Goal: Navigation & Orientation: Find specific page/section

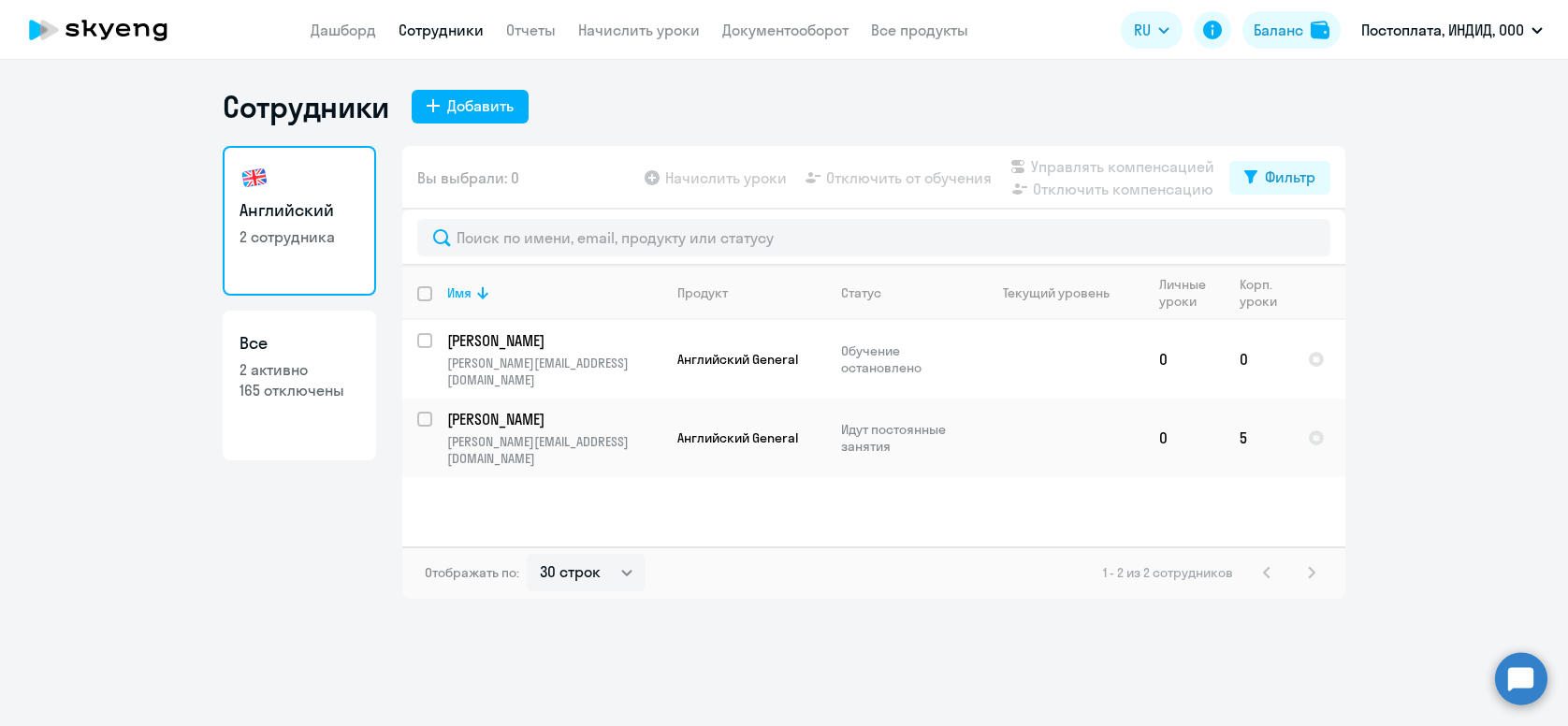
select select "30"
click at [287, 383] on p "165 отключены" at bounding box center [299, 390] width 120 height 21
select select "30"
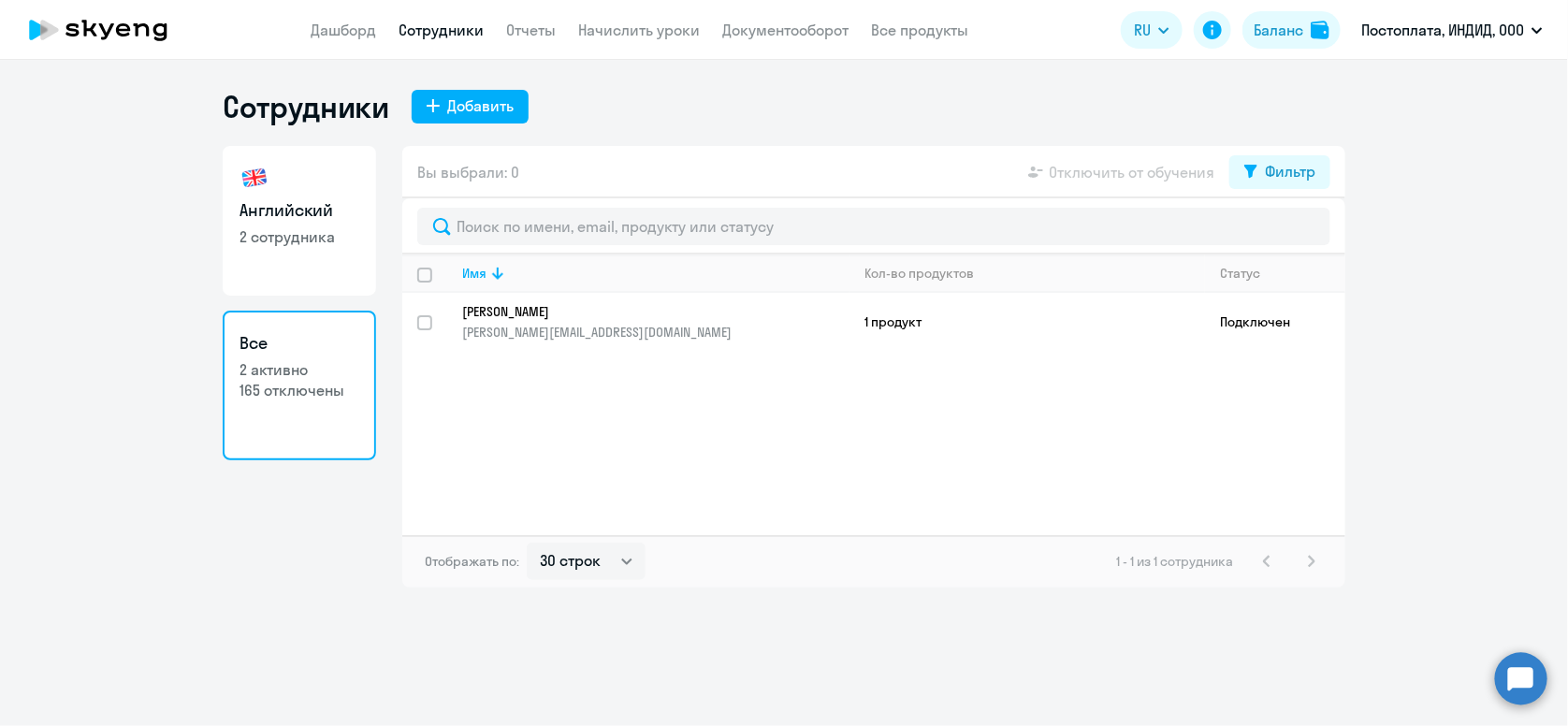
click at [308, 269] on link "Английский 2 сотрудника" at bounding box center [299, 220] width 154 height 150
select select "30"
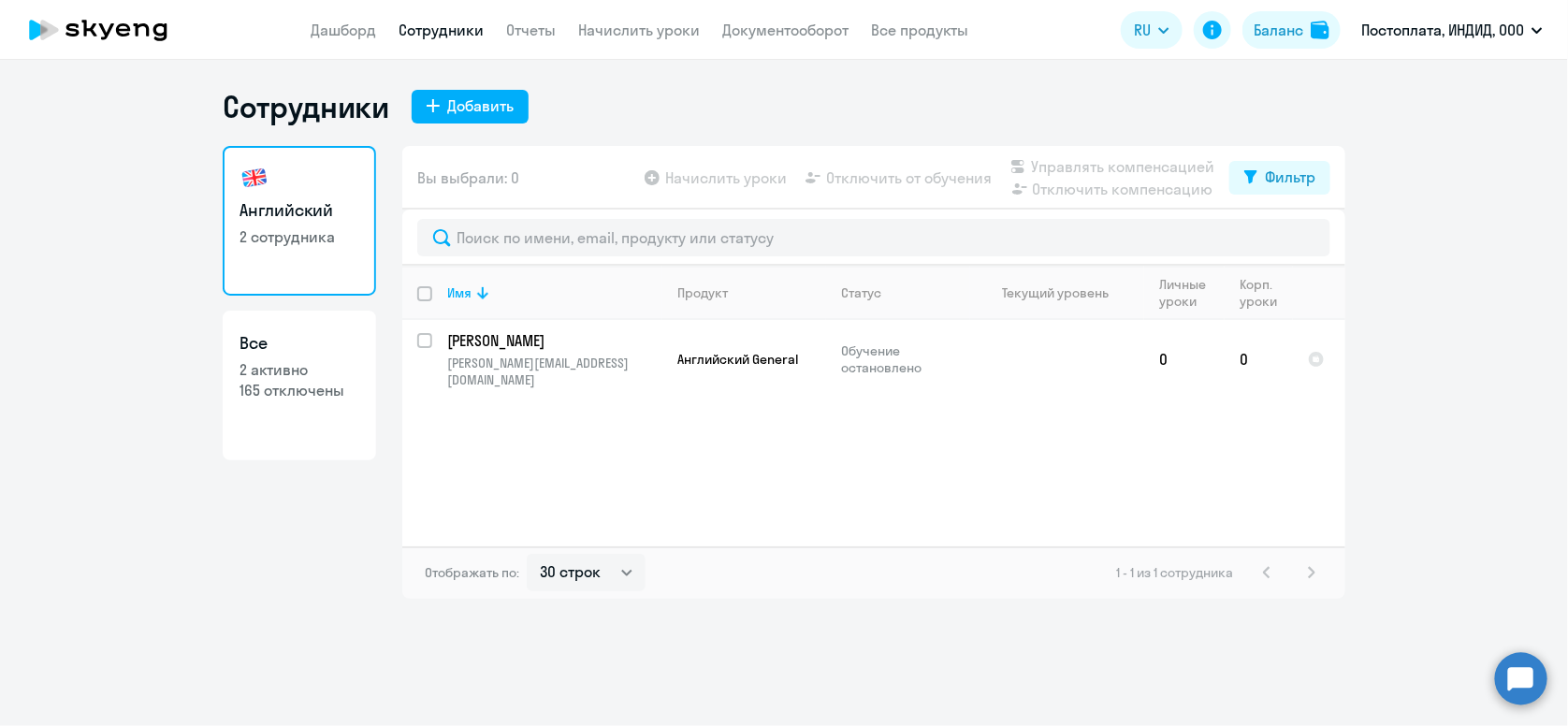
click at [292, 256] on link "Английский 2 сотрудника" at bounding box center [299, 220] width 154 height 150
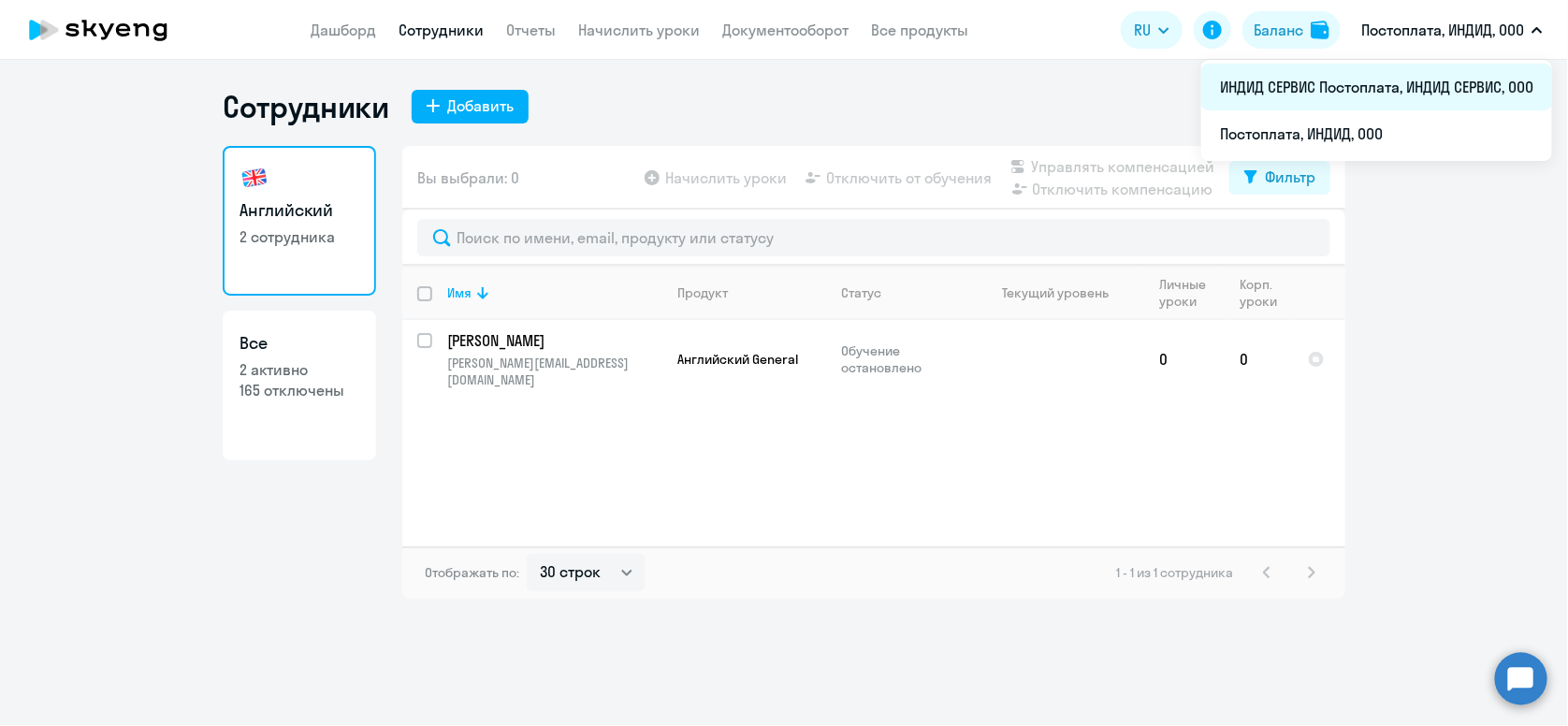
click at [1435, 94] on li "ИНДИД СЕРВИС Постоплата, ИНДИД СЕРВИС, ООО" at bounding box center [1377, 87] width 351 height 47
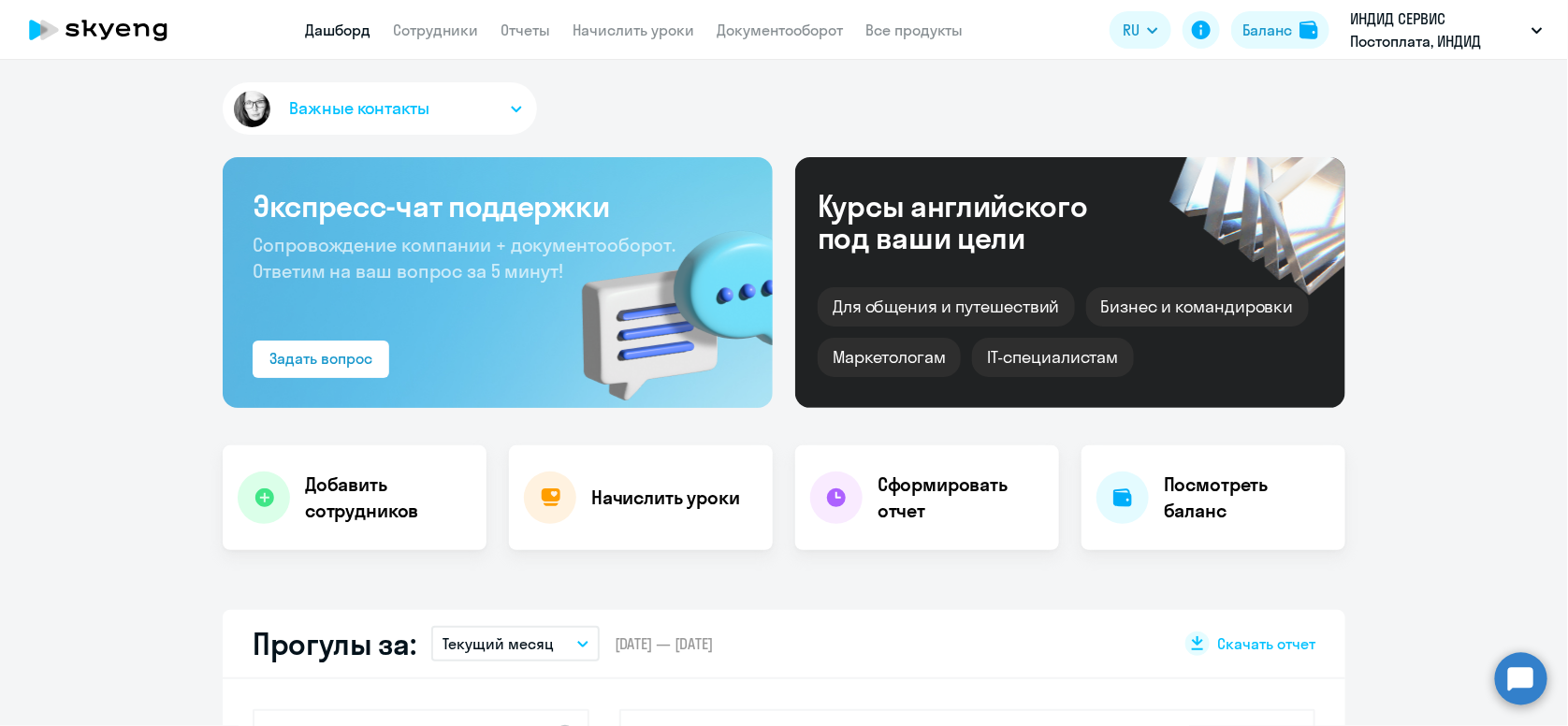
select select "30"
click at [442, 39] on link "Сотрудники" at bounding box center [435, 31] width 85 height 19
select select "30"
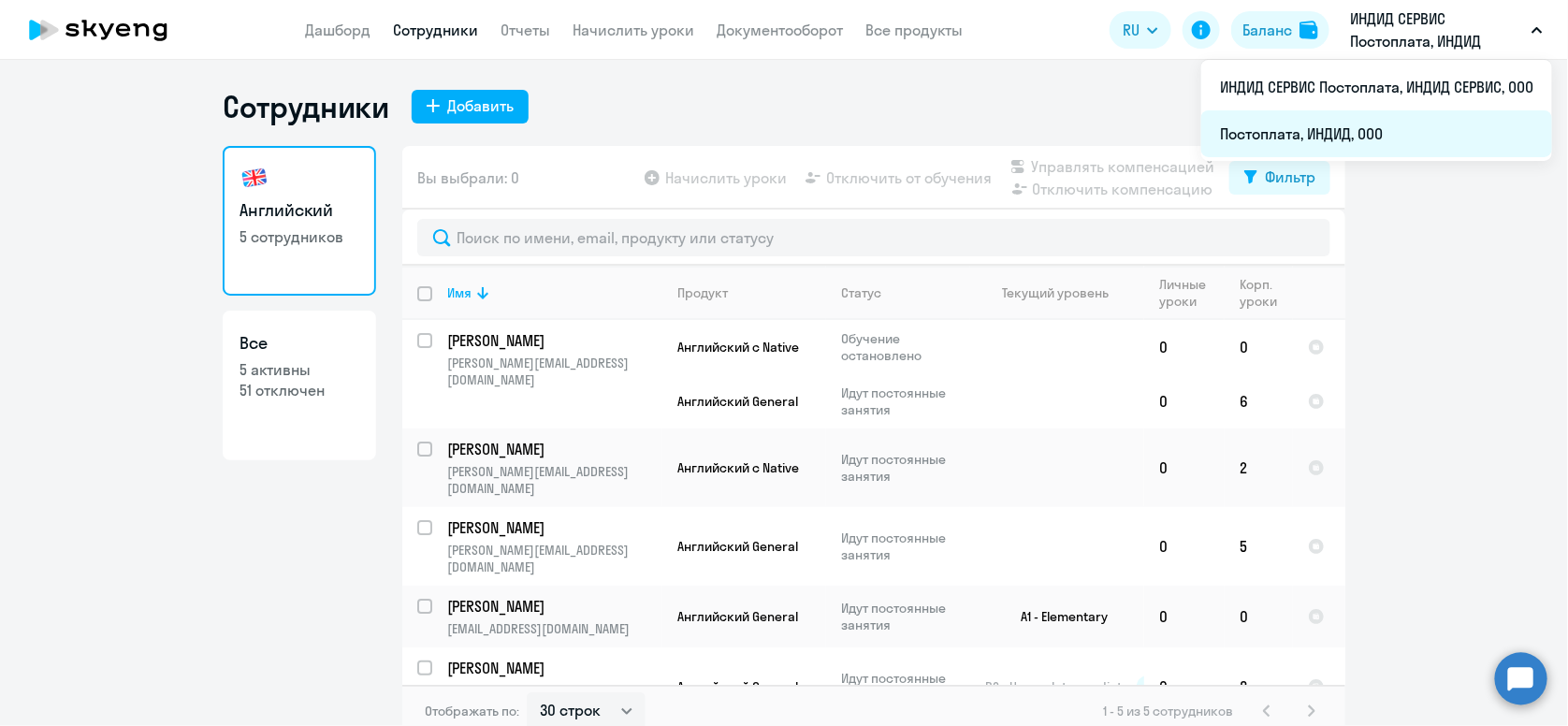
click at [1360, 134] on li "Постоплата, ИНДИД, ООО" at bounding box center [1377, 134] width 351 height 47
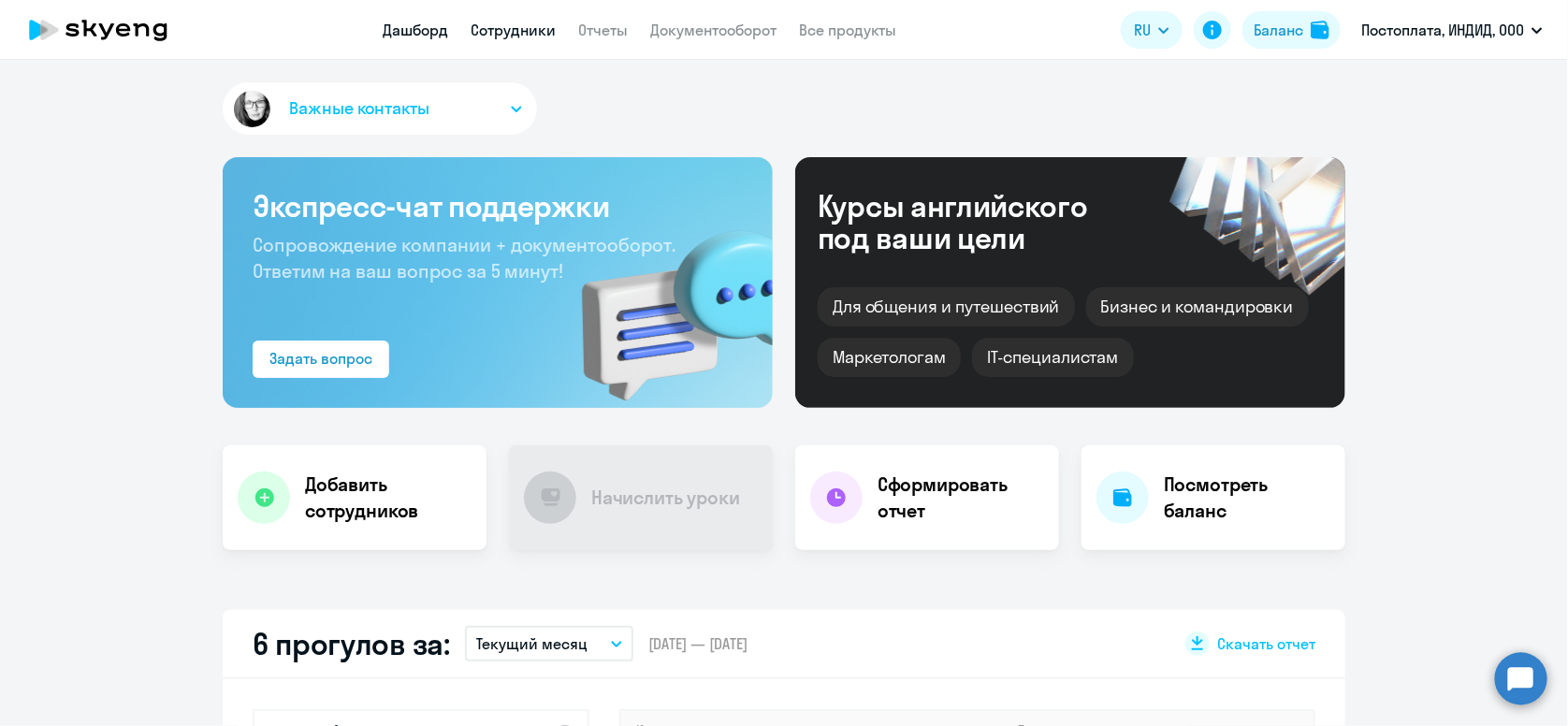
click at [511, 23] on link "Сотрудники" at bounding box center [513, 31] width 85 height 19
select select "30"
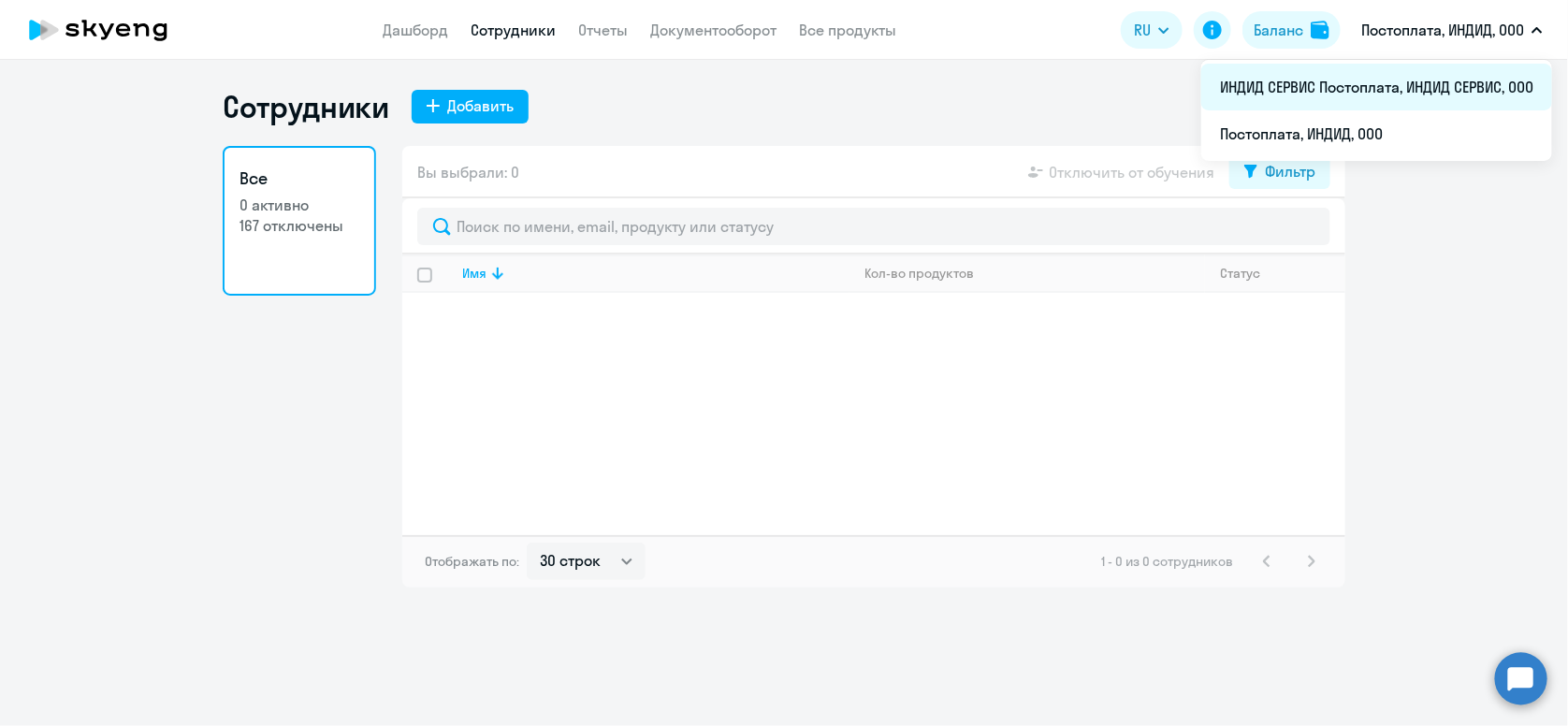
click at [1446, 100] on li "ИНДИД СЕРВИС Постоплата, ИНДИД СЕРВИС, ООО" at bounding box center [1377, 87] width 351 height 47
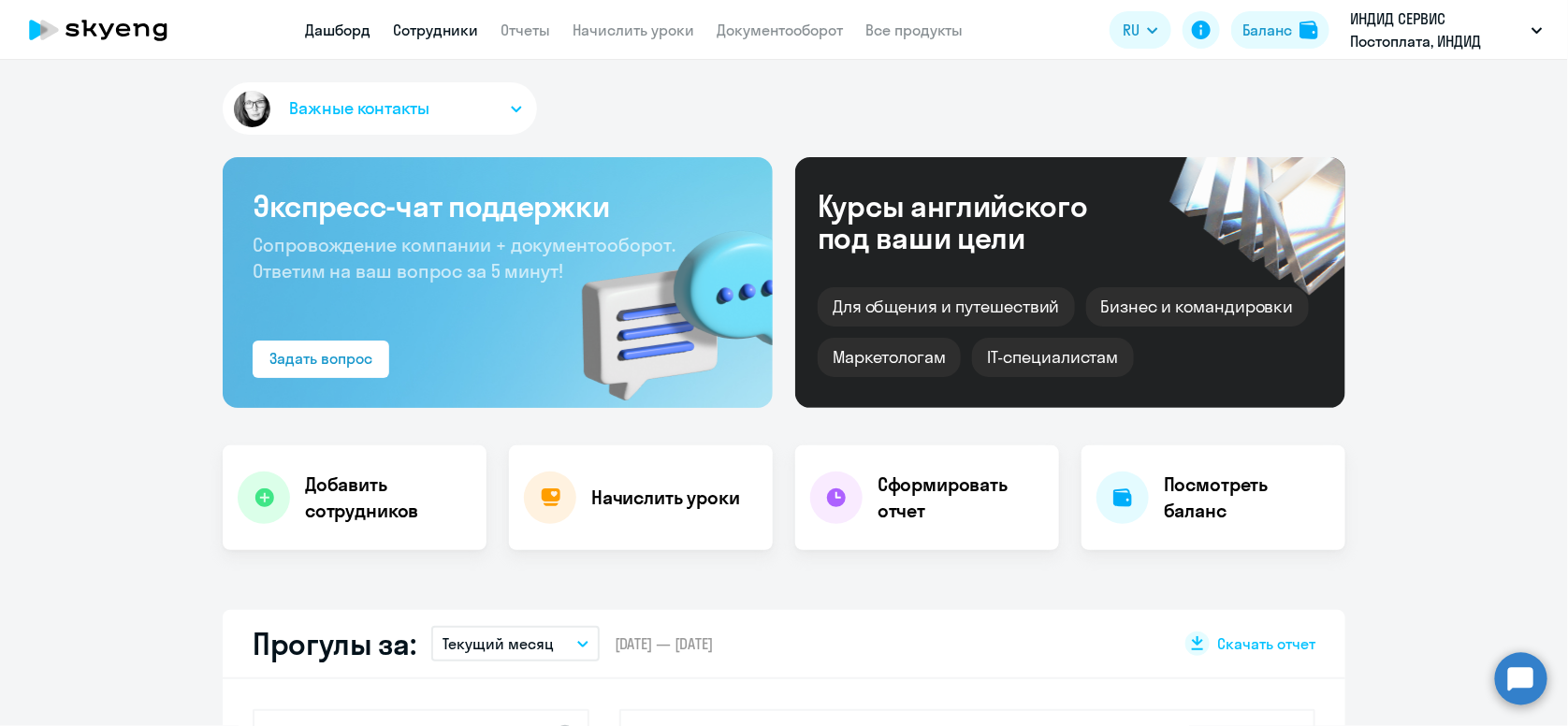
click at [445, 31] on link "Сотрудники" at bounding box center [435, 31] width 85 height 19
select select "30"
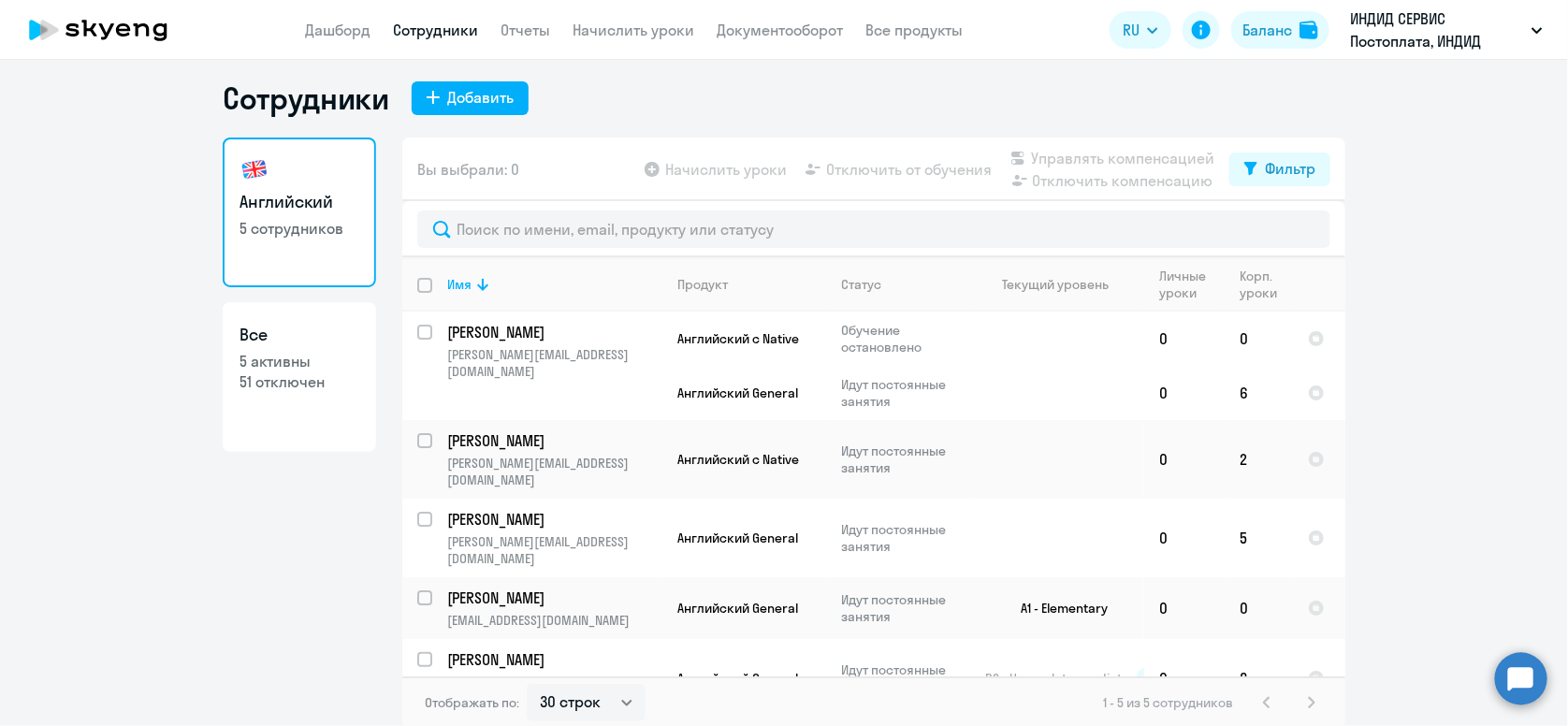
scroll to position [10, 0]
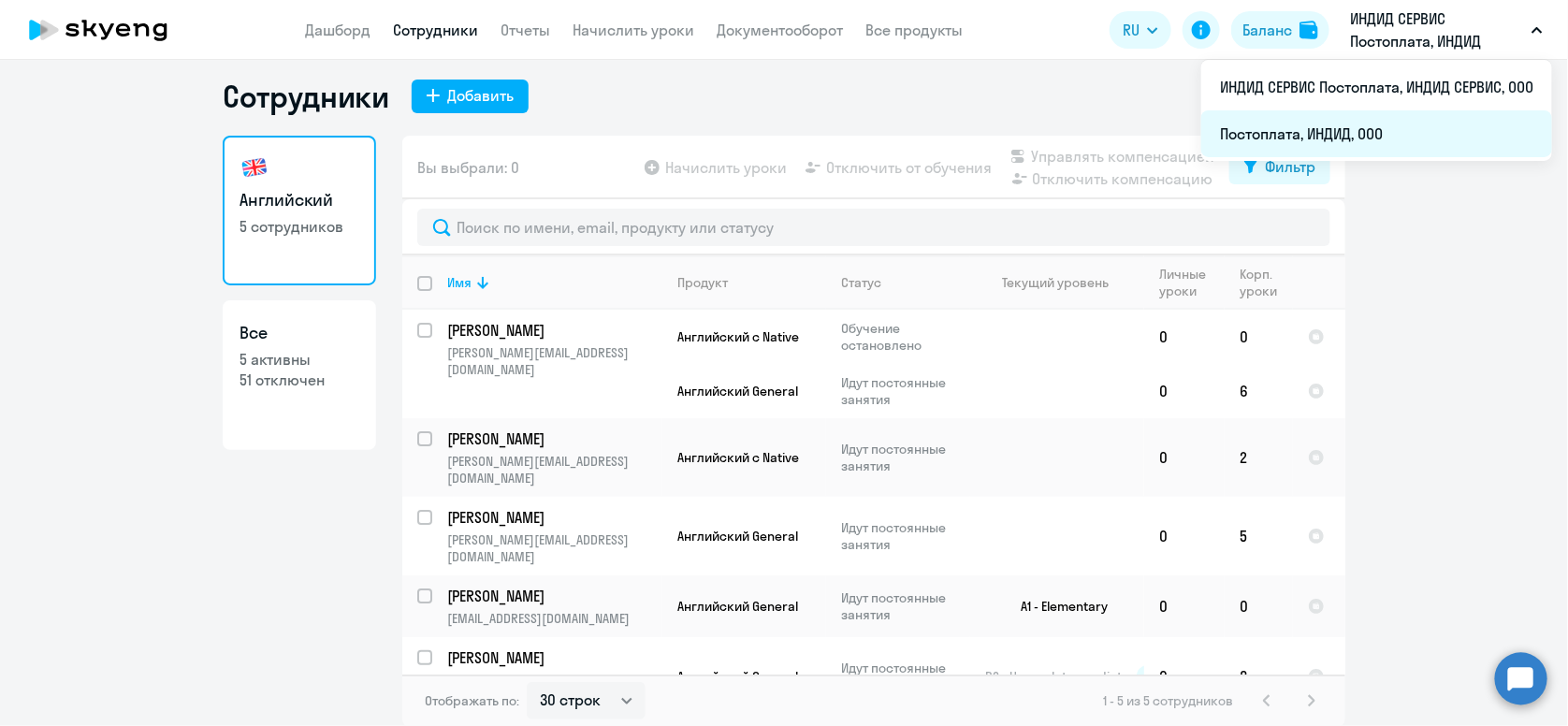
click at [1365, 139] on li "Постоплата, ИНДИД, ООО" at bounding box center [1377, 134] width 351 height 47
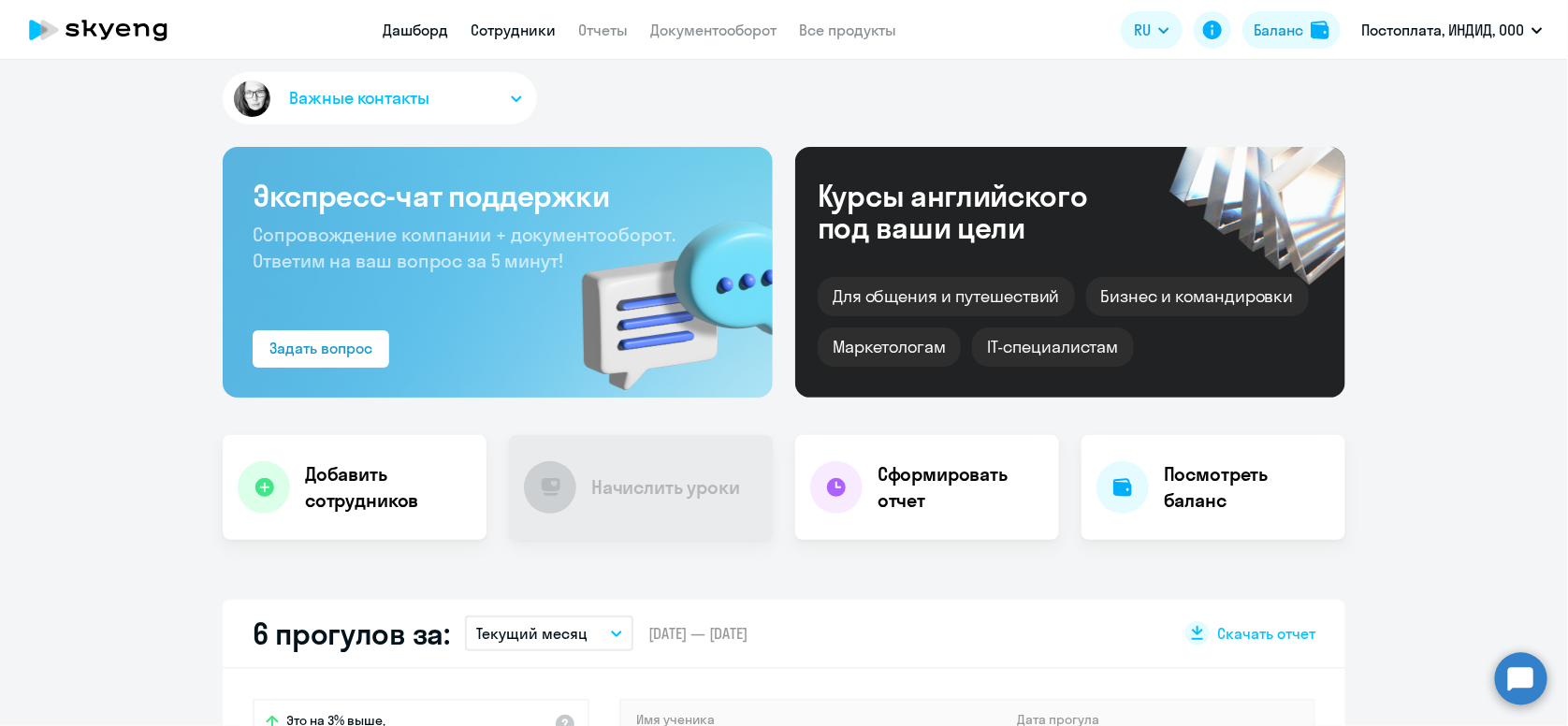
click at [523, 35] on link "Сотрудники" at bounding box center [513, 31] width 85 height 19
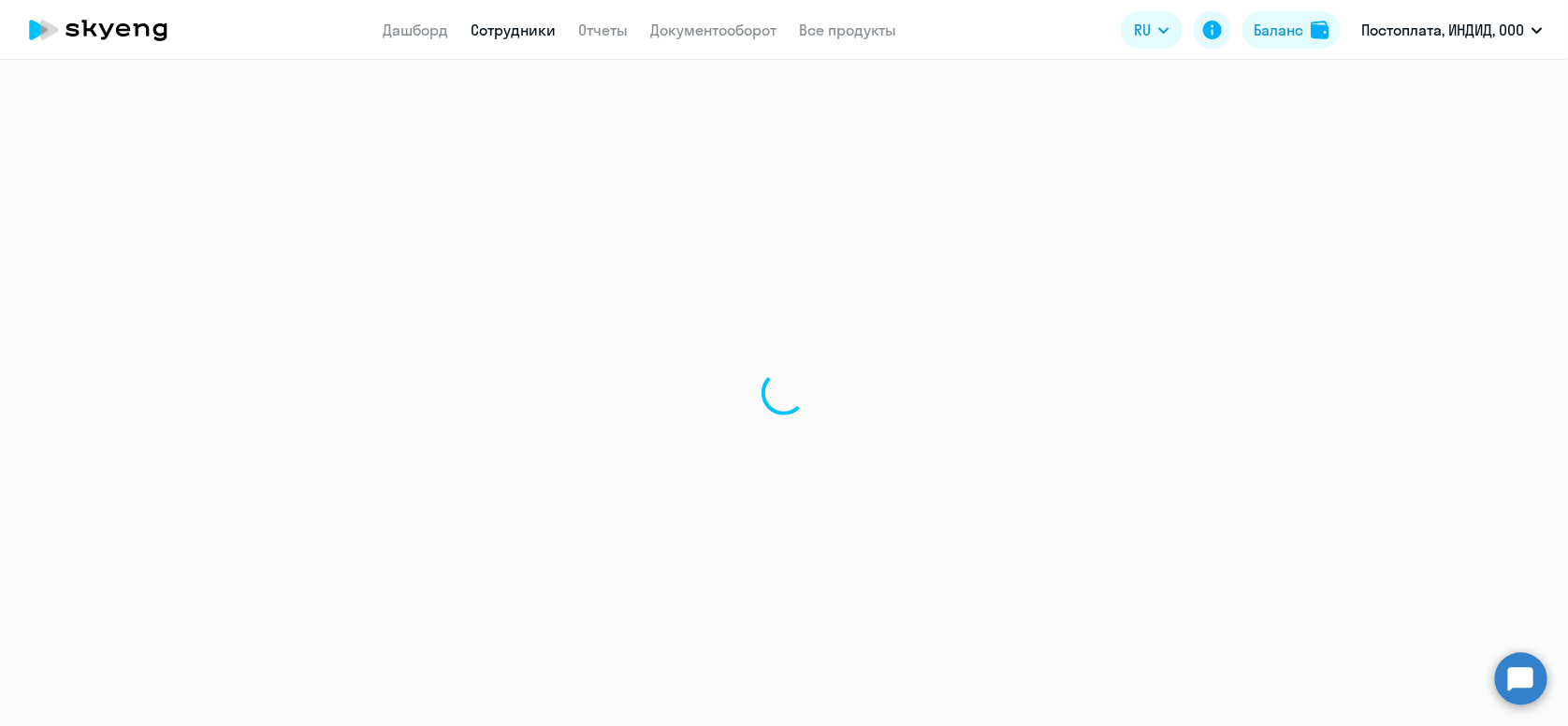
select select "30"
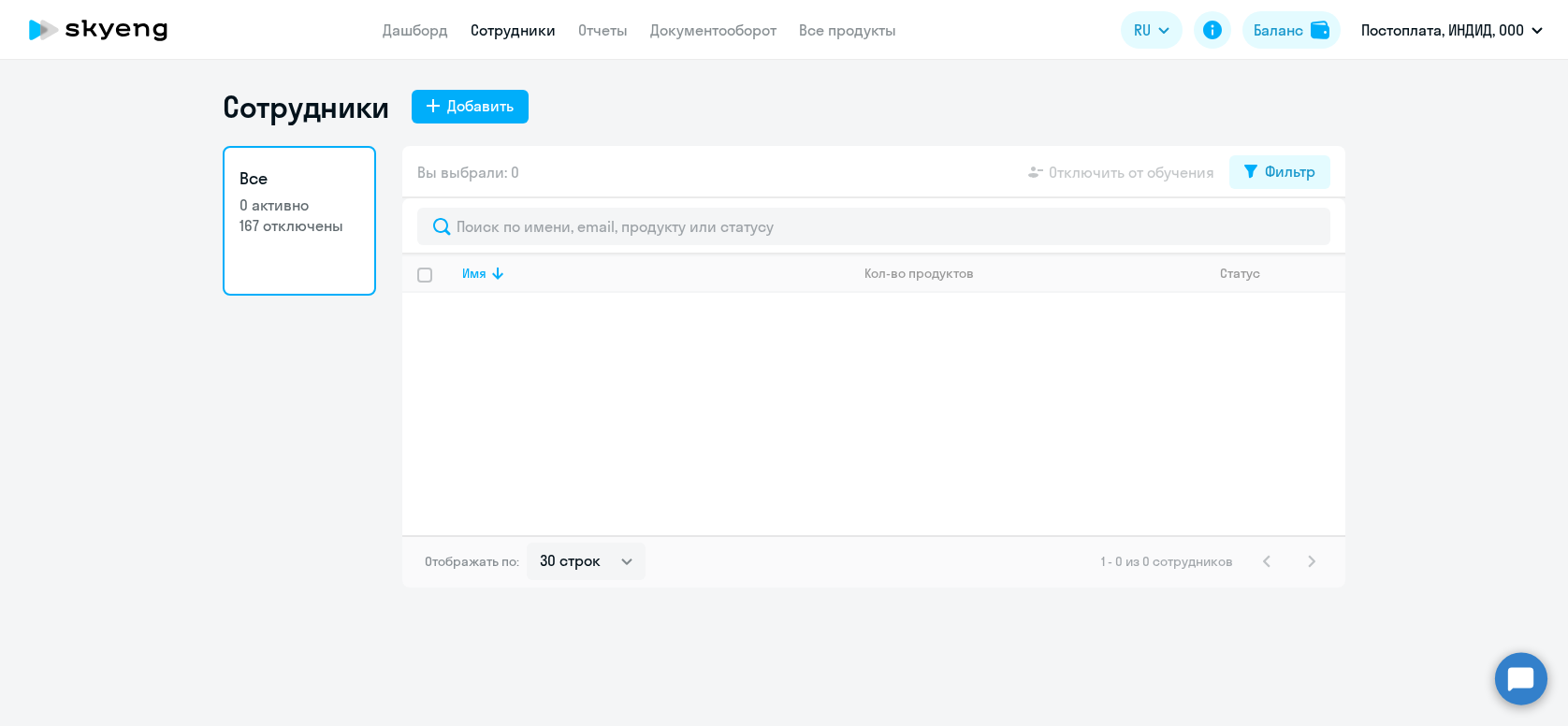
select select "30"
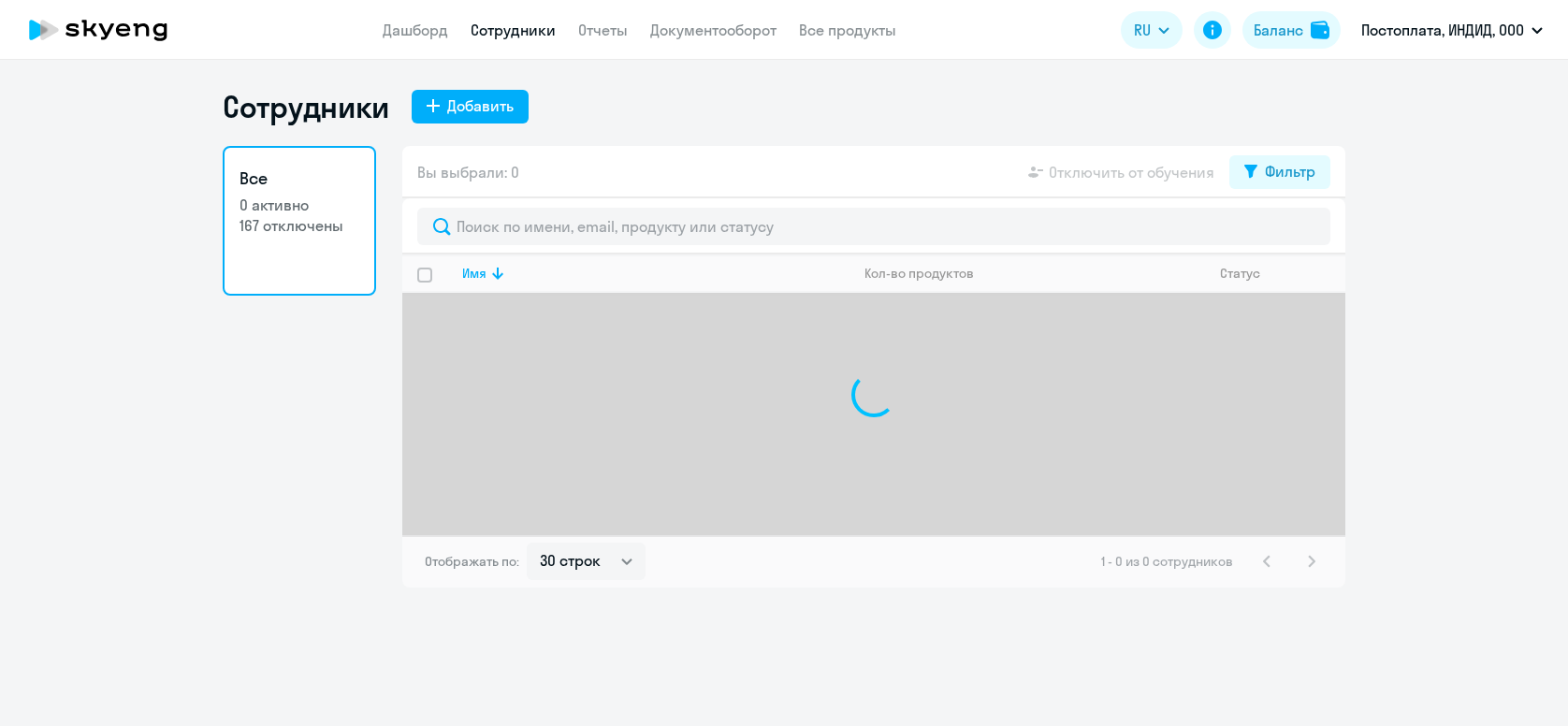
select select "30"
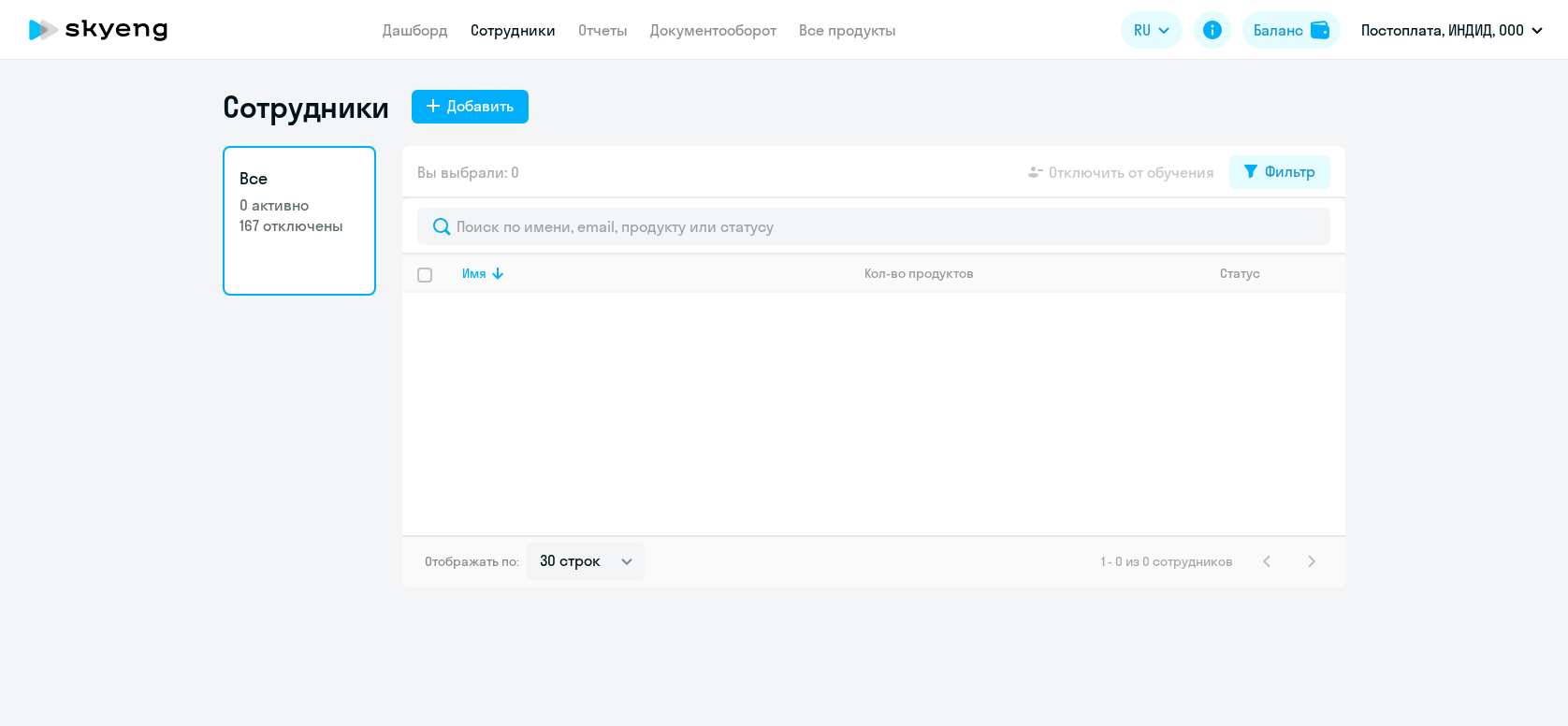
select select "30"
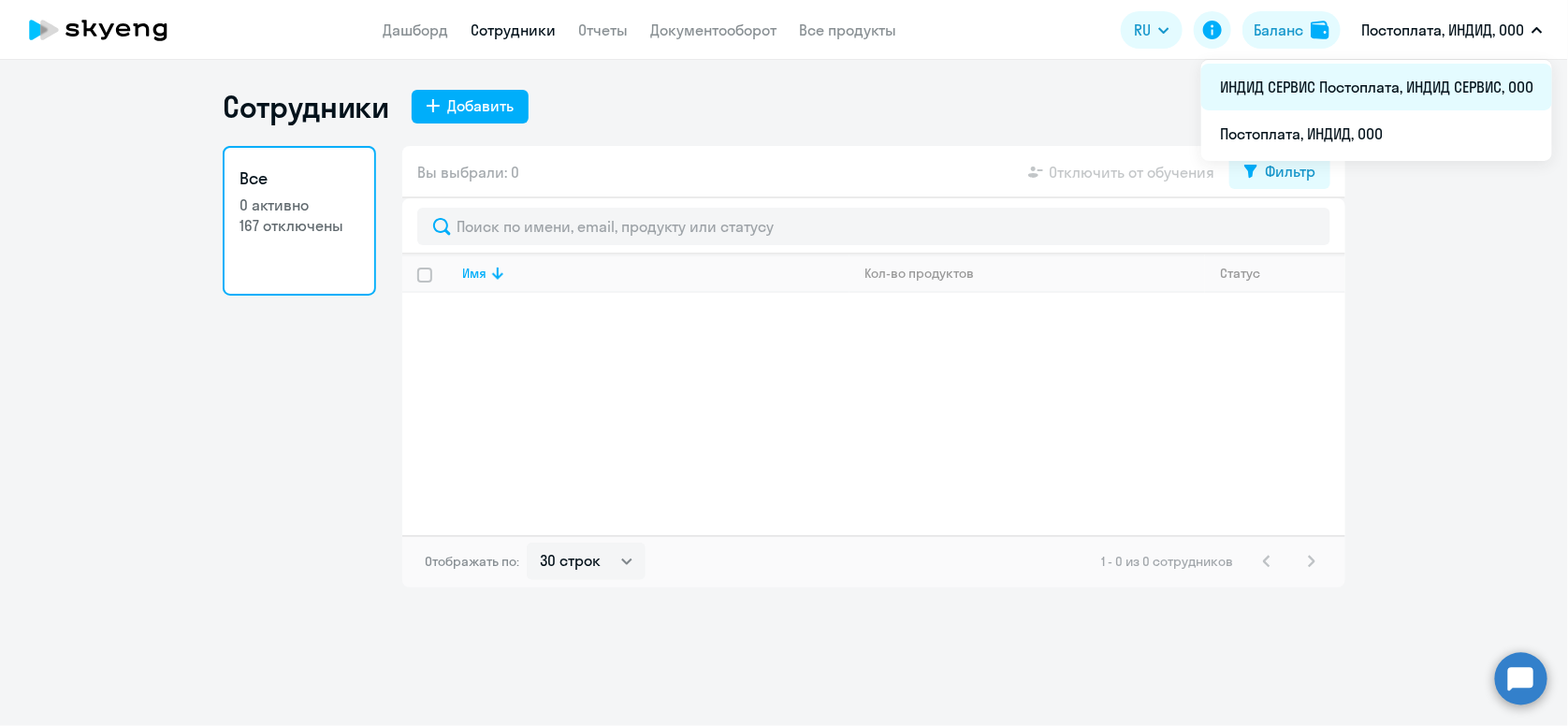
click at [1461, 80] on li "ИНДИД СЕРВИС Постоплата, ИНДИД СЕРВИС, ООО" at bounding box center [1377, 87] width 351 height 47
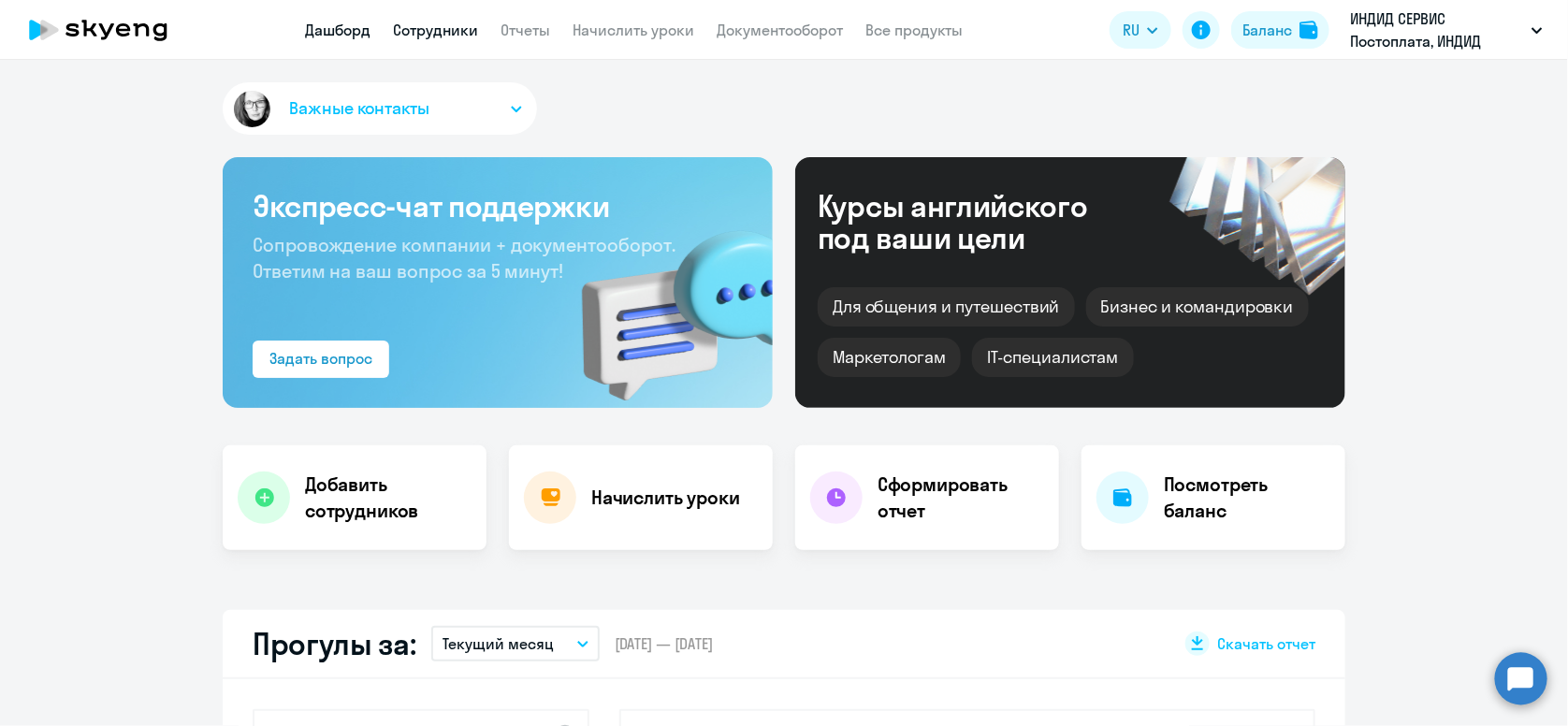
select select "30"
click at [462, 21] on link "Сотрудники" at bounding box center [435, 31] width 85 height 19
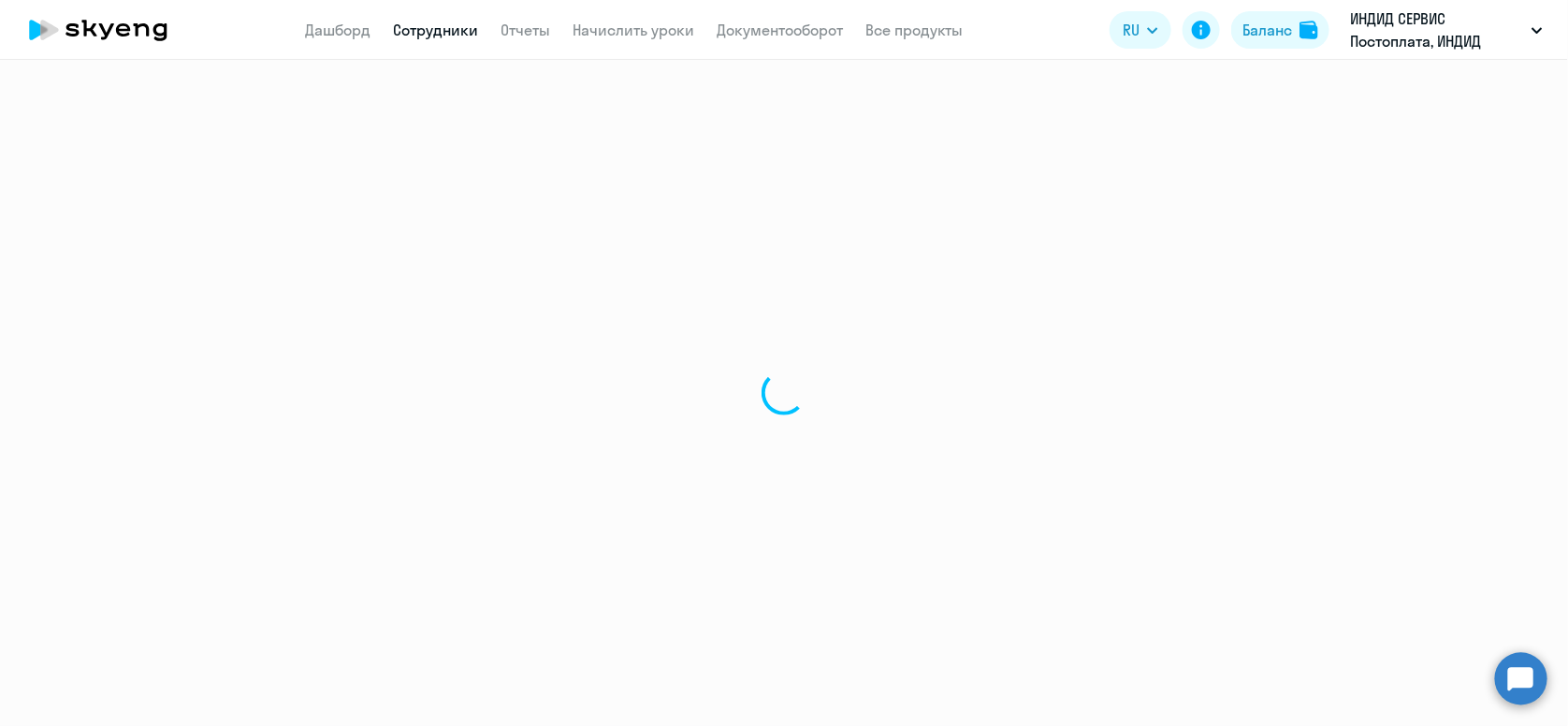
select select "30"
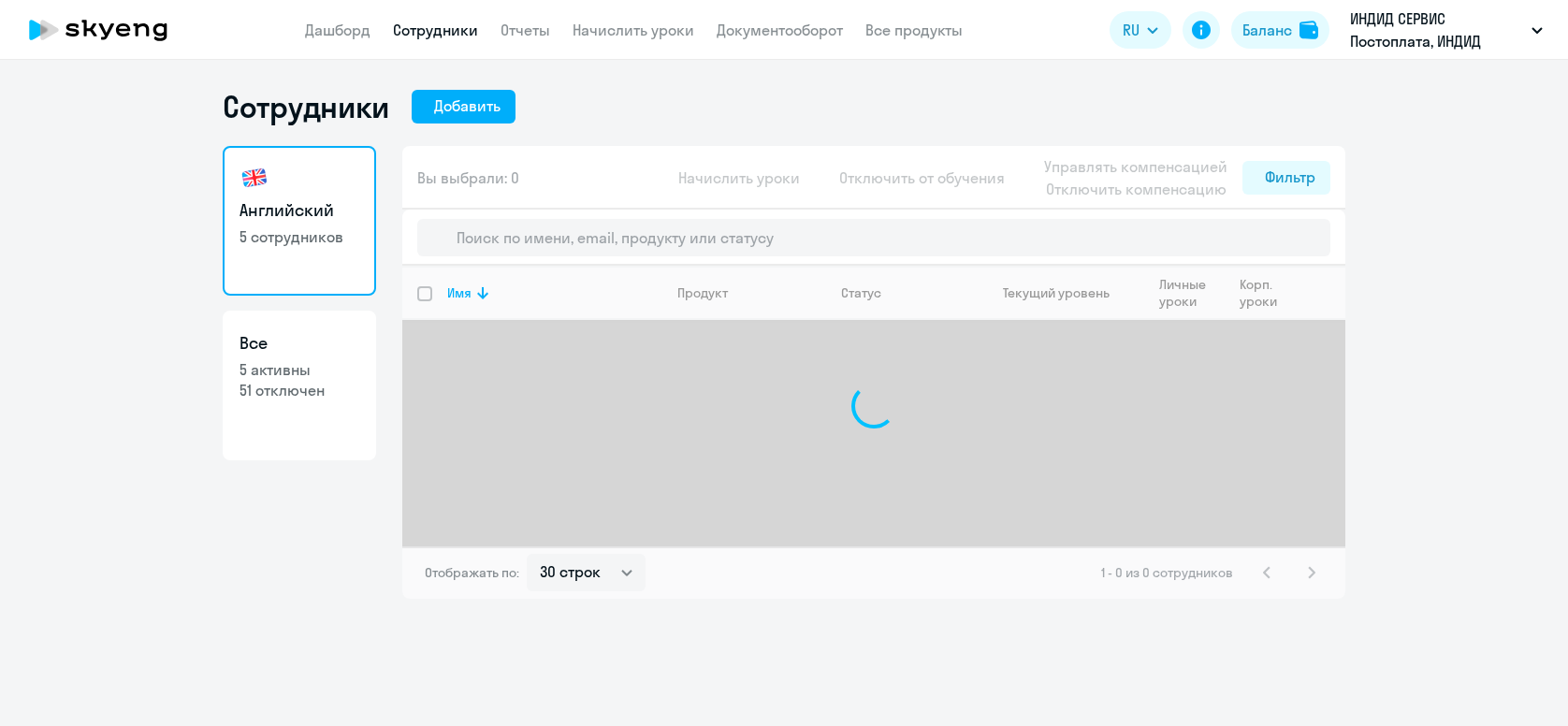
select select "30"
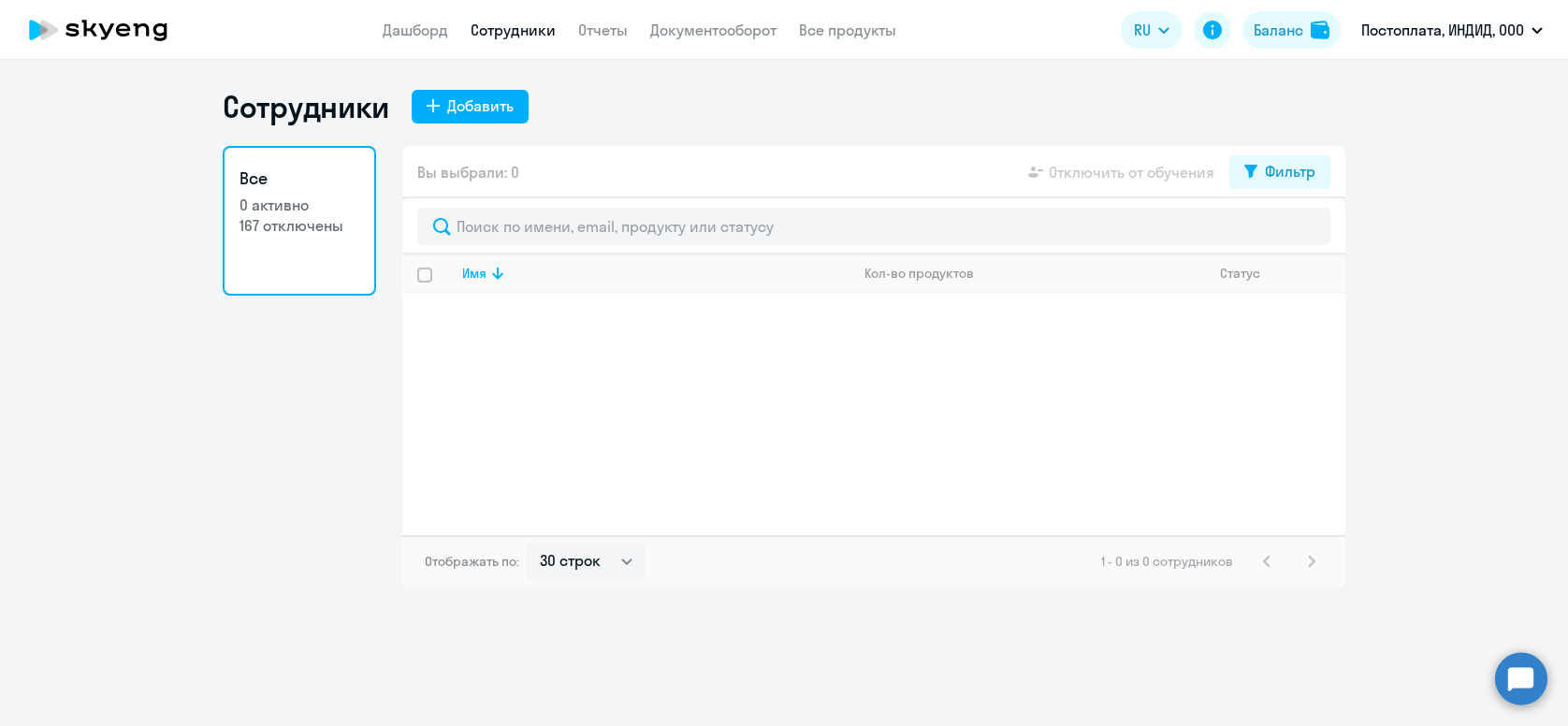
select select "30"
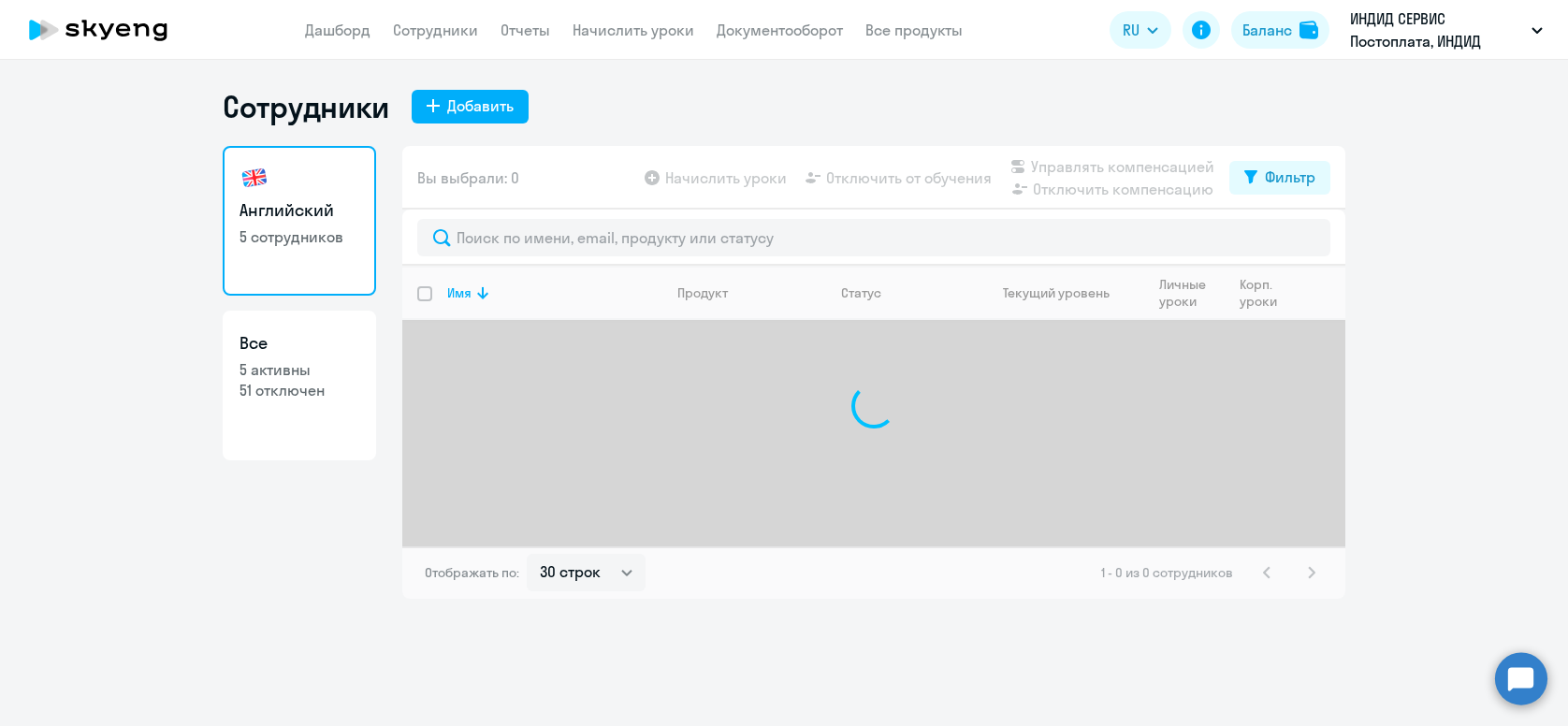
select select "30"
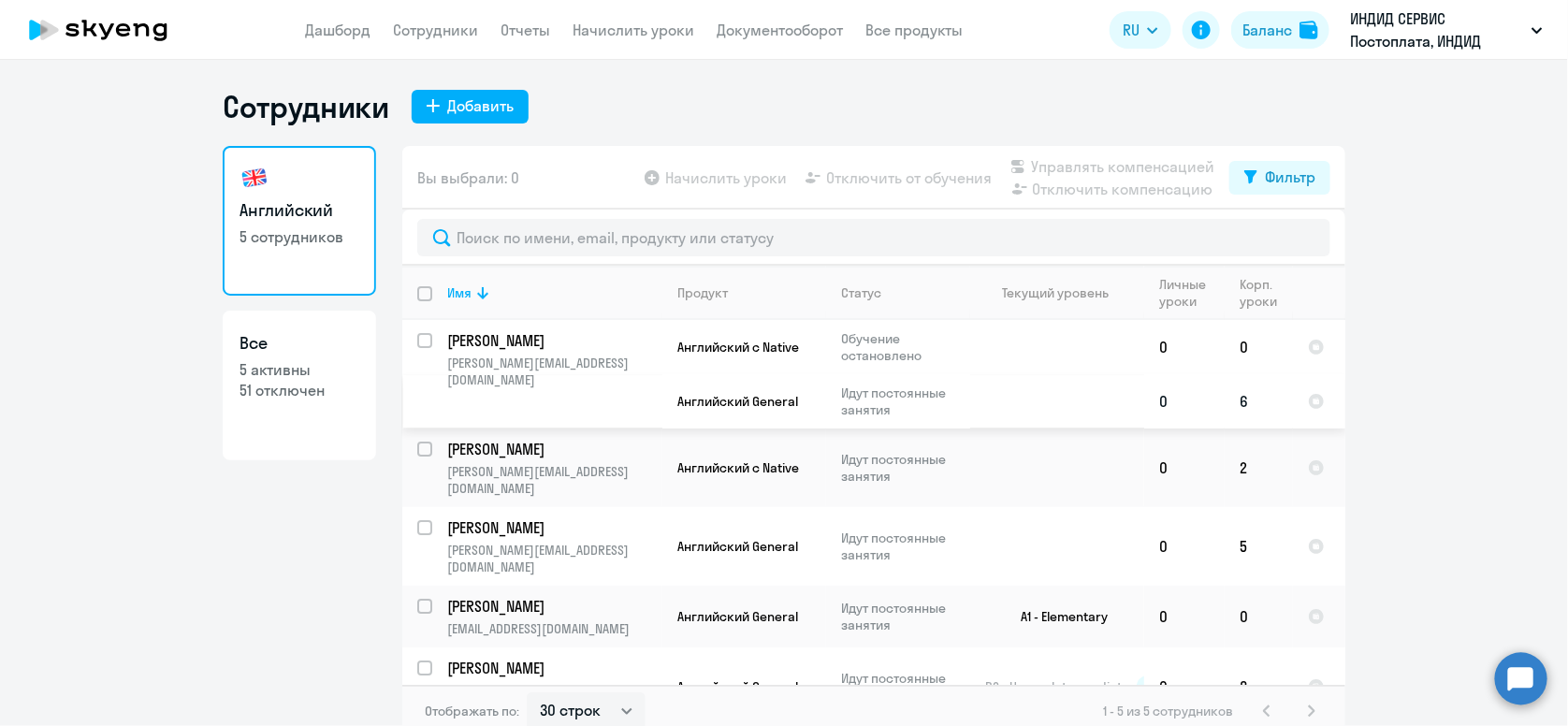
scroll to position [2, 0]
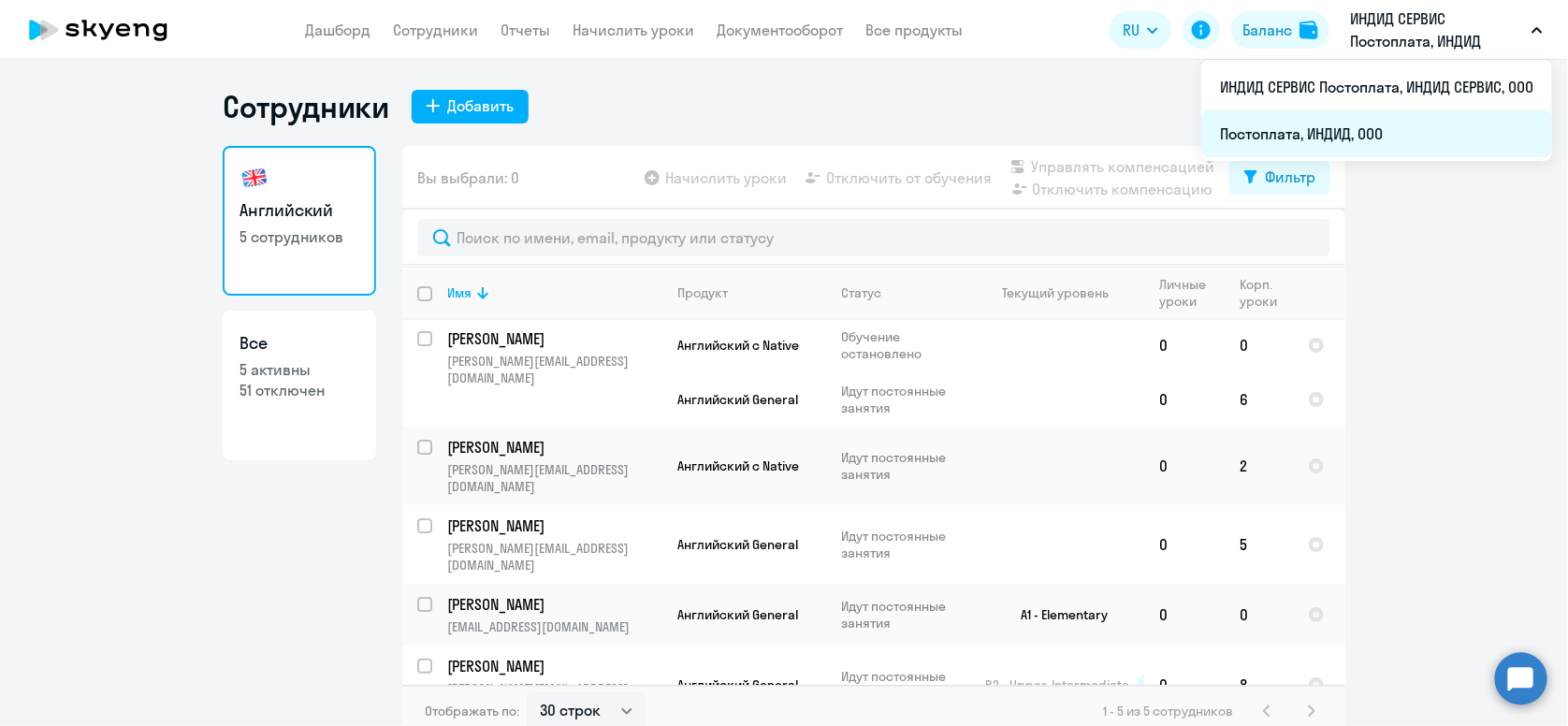
click at [1350, 131] on li "Постоплата, ИНДИД, ООО" at bounding box center [1377, 134] width 351 height 47
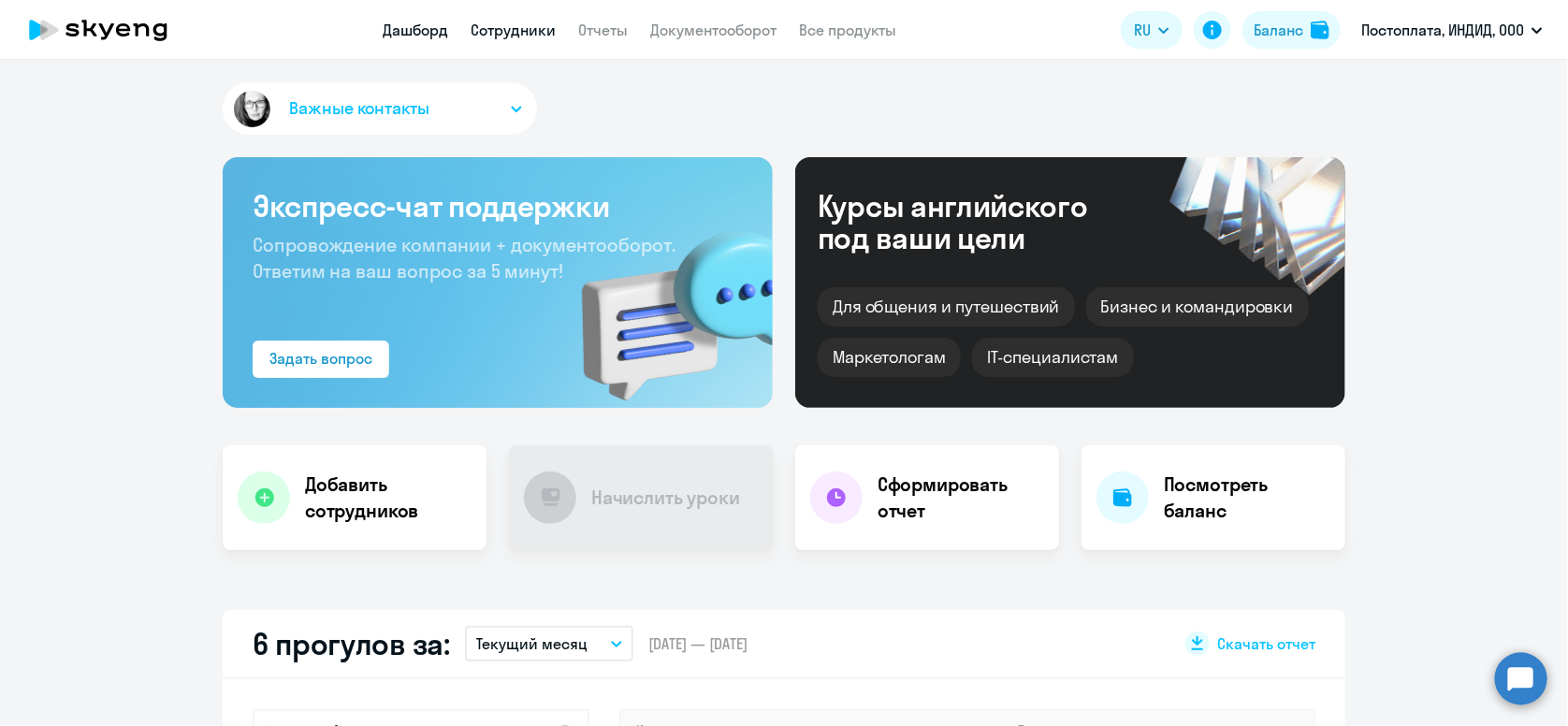
click at [524, 33] on link "Сотрудники" at bounding box center [513, 31] width 85 height 19
select select "30"
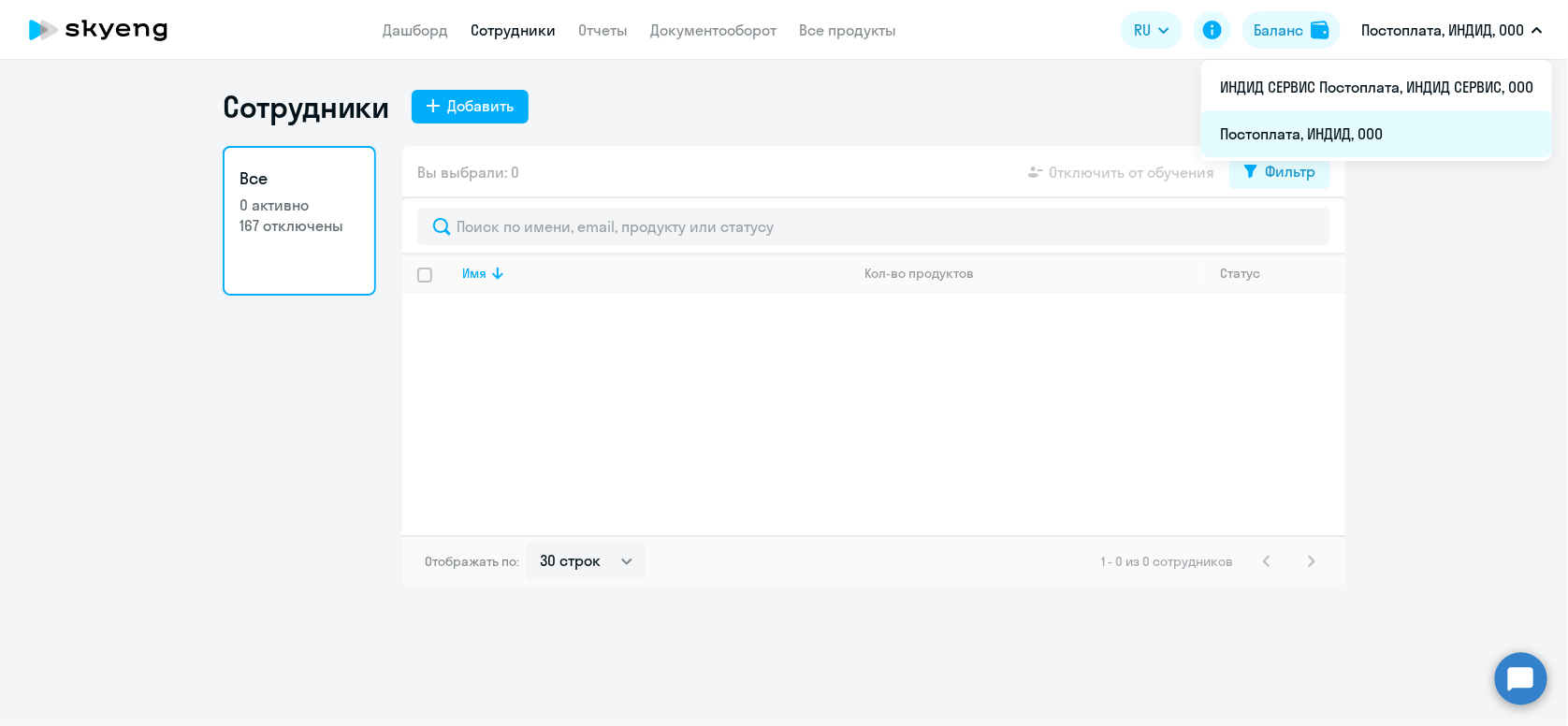
click at [1277, 123] on li "Постоплата, ИНДИД, ООО" at bounding box center [1377, 134] width 351 height 47
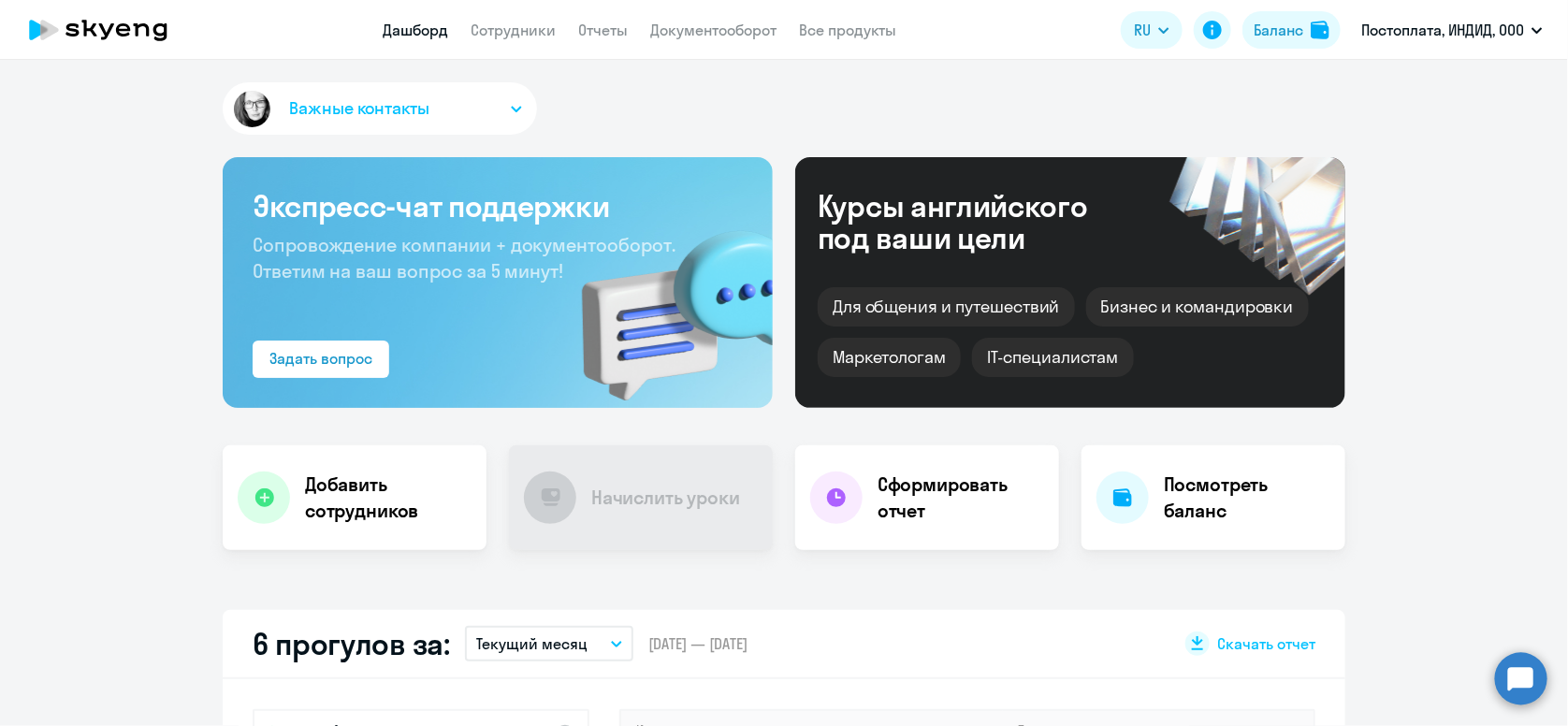
click at [500, 47] on app-header "Дашборд Сотрудники Отчеты Документооборот Все продукты Дашборд Сотрудники Отчет…" at bounding box center [784, 30] width 1568 height 60
click at [503, 37] on link "Сотрудники" at bounding box center [513, 31] width 85 height 19
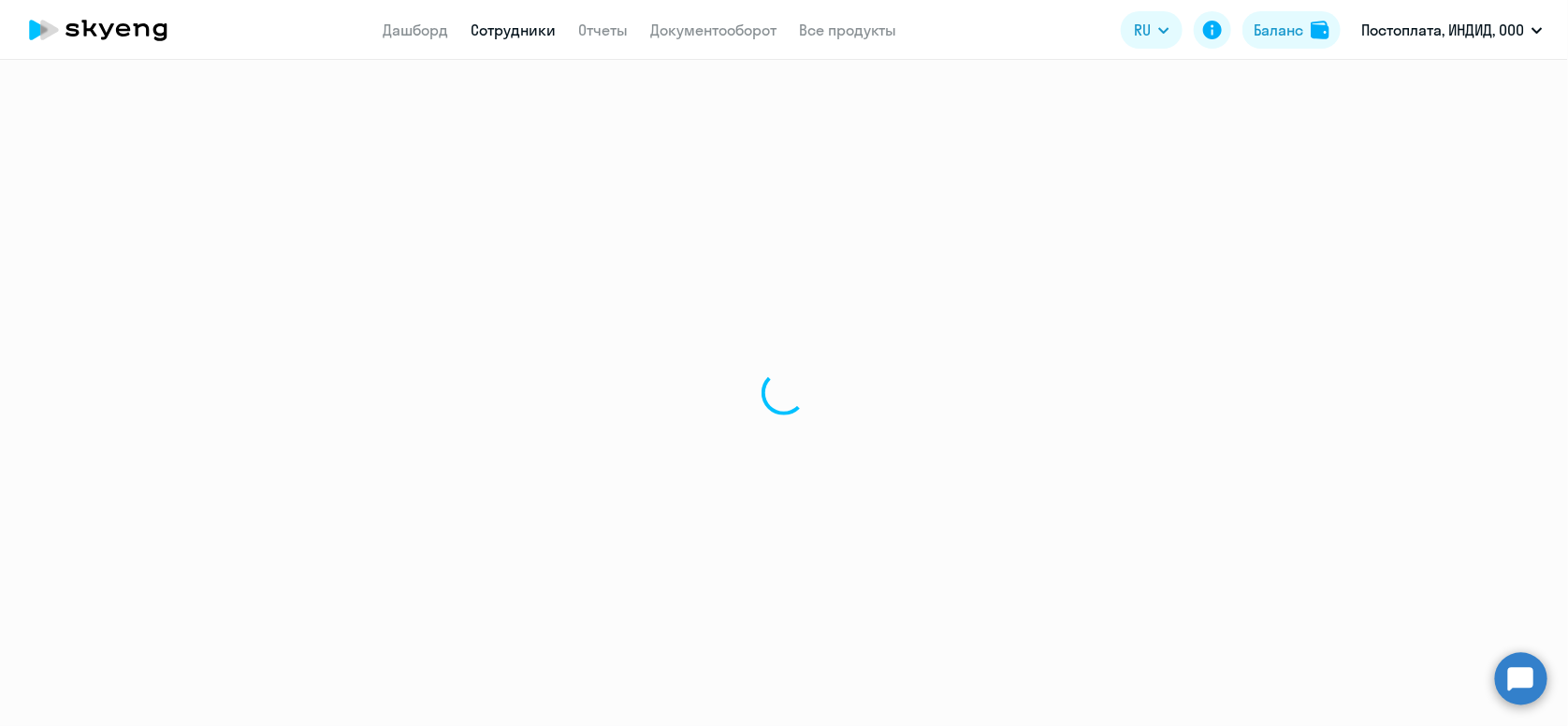
select select "30"
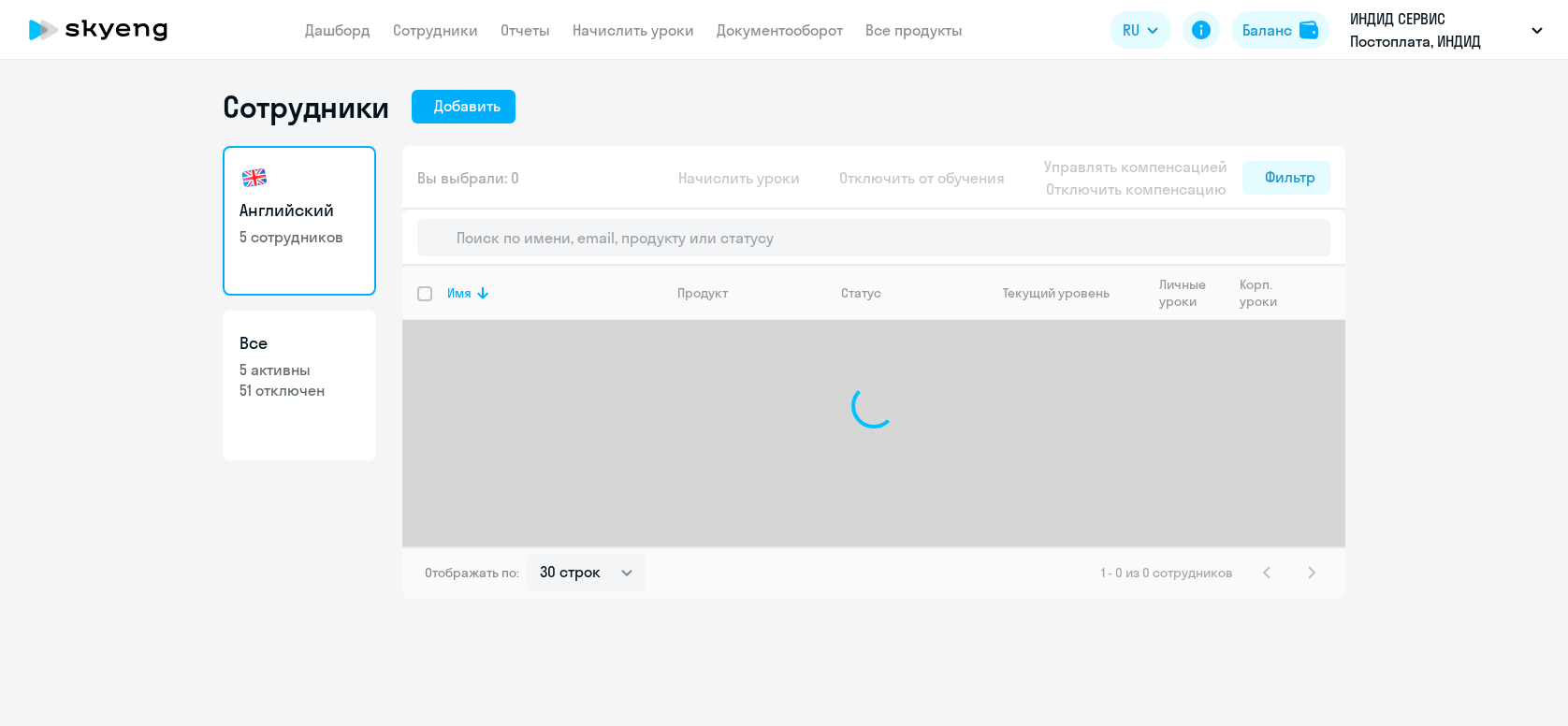
select select "30"
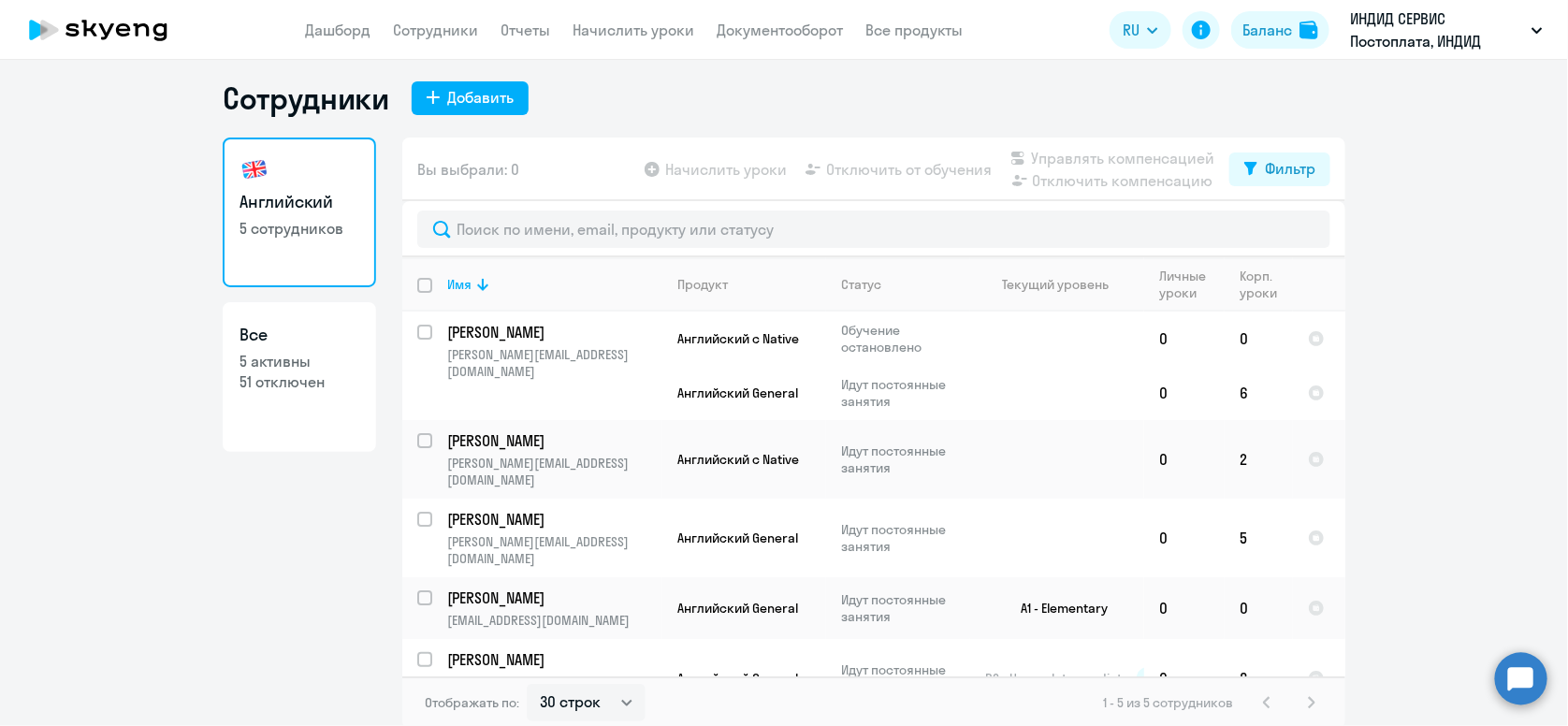
scroll to position [10, 0]
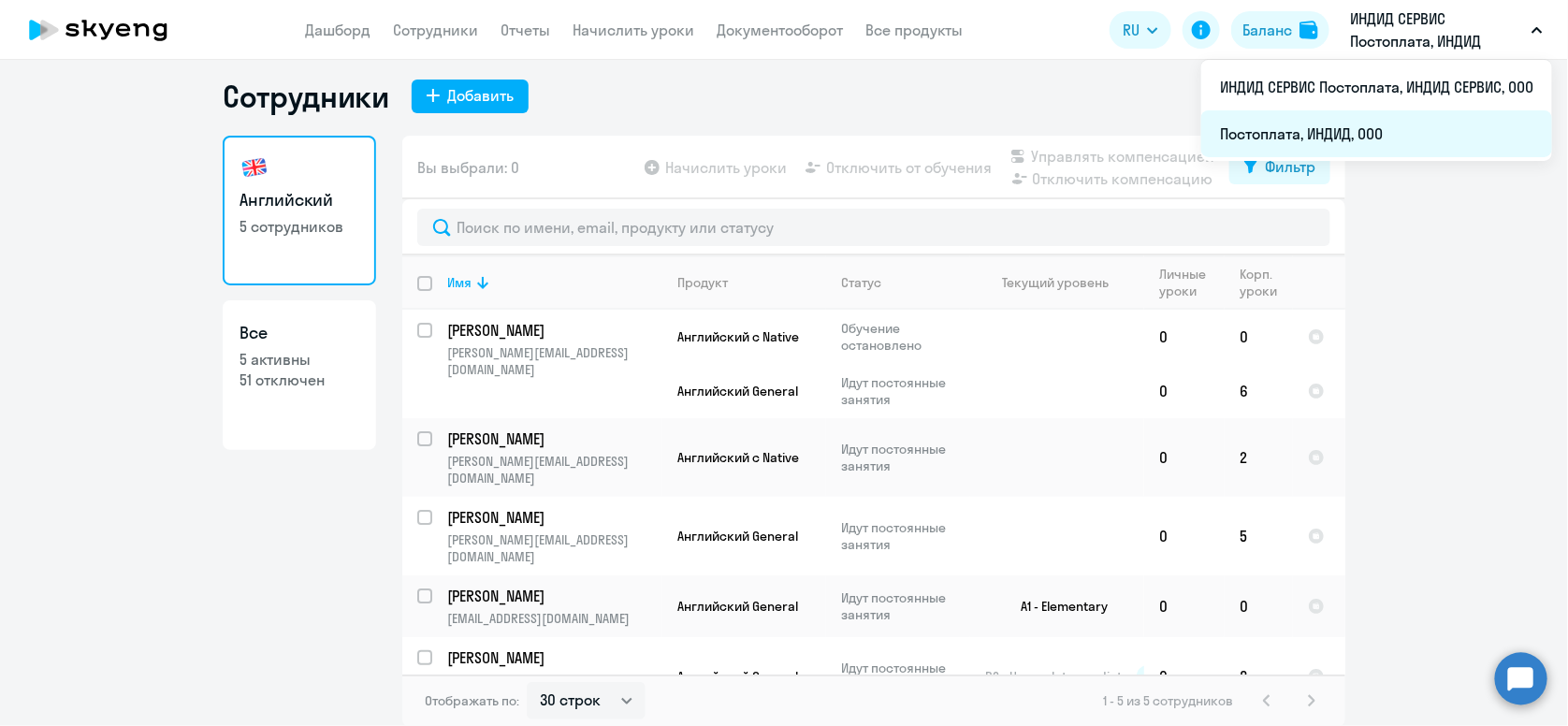
click at [1309, 131] on li "Постоплата, ИНДИД, ООО" at bounding box center [1377, 134] width 351 height 47
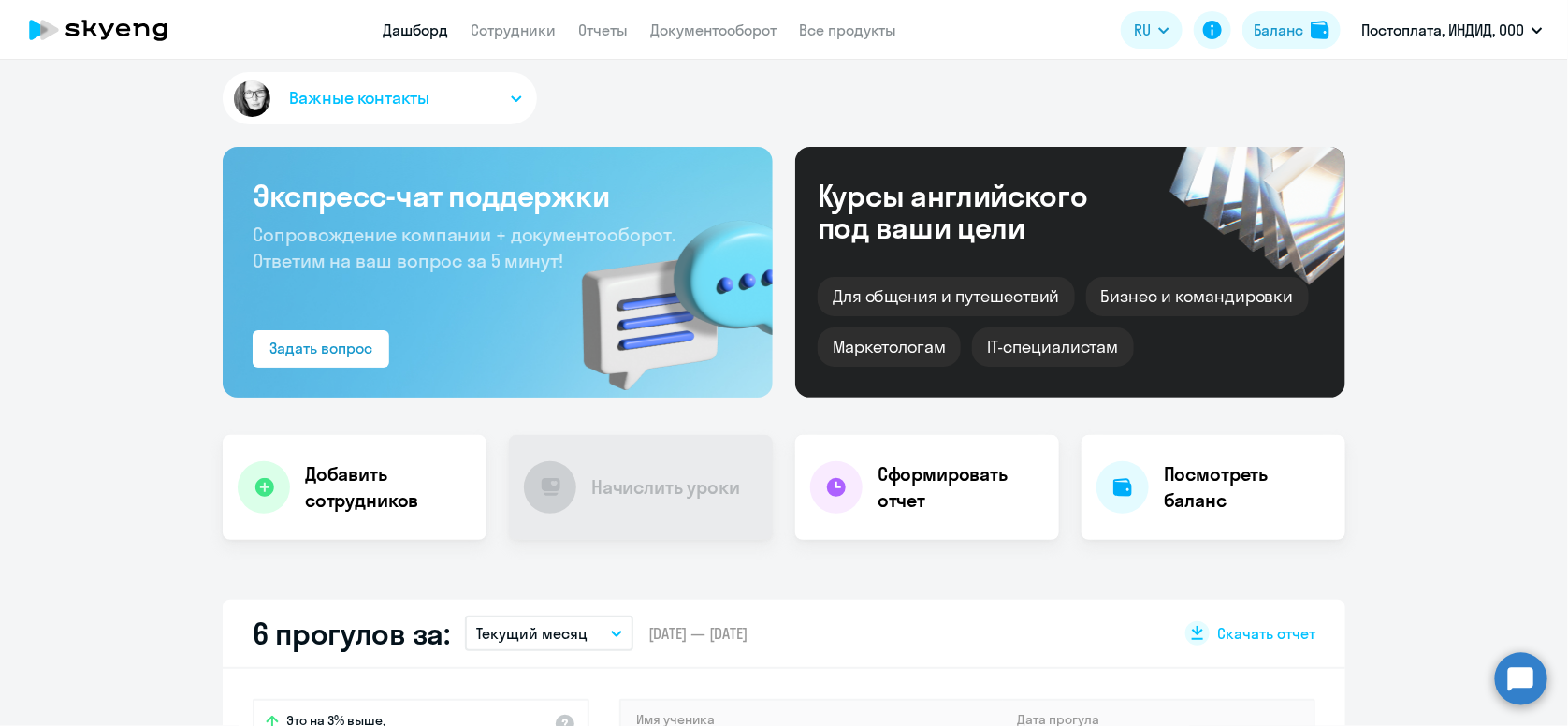
click at [493, 52] on app-header "Дашборд Сотрудники Отчеты Документооборот Все продукты Дашборд Сотрудники Отчет…" at bounding box center [784, 30] width 1568 height 60
click at [495, 40] on app-menu-item-link "Сотрудники" at bounding box center [513, 31] width 85 height 24
click at [505, 34] on link "Сотрудники" at bounding box center [513, 31] width 85 height 19
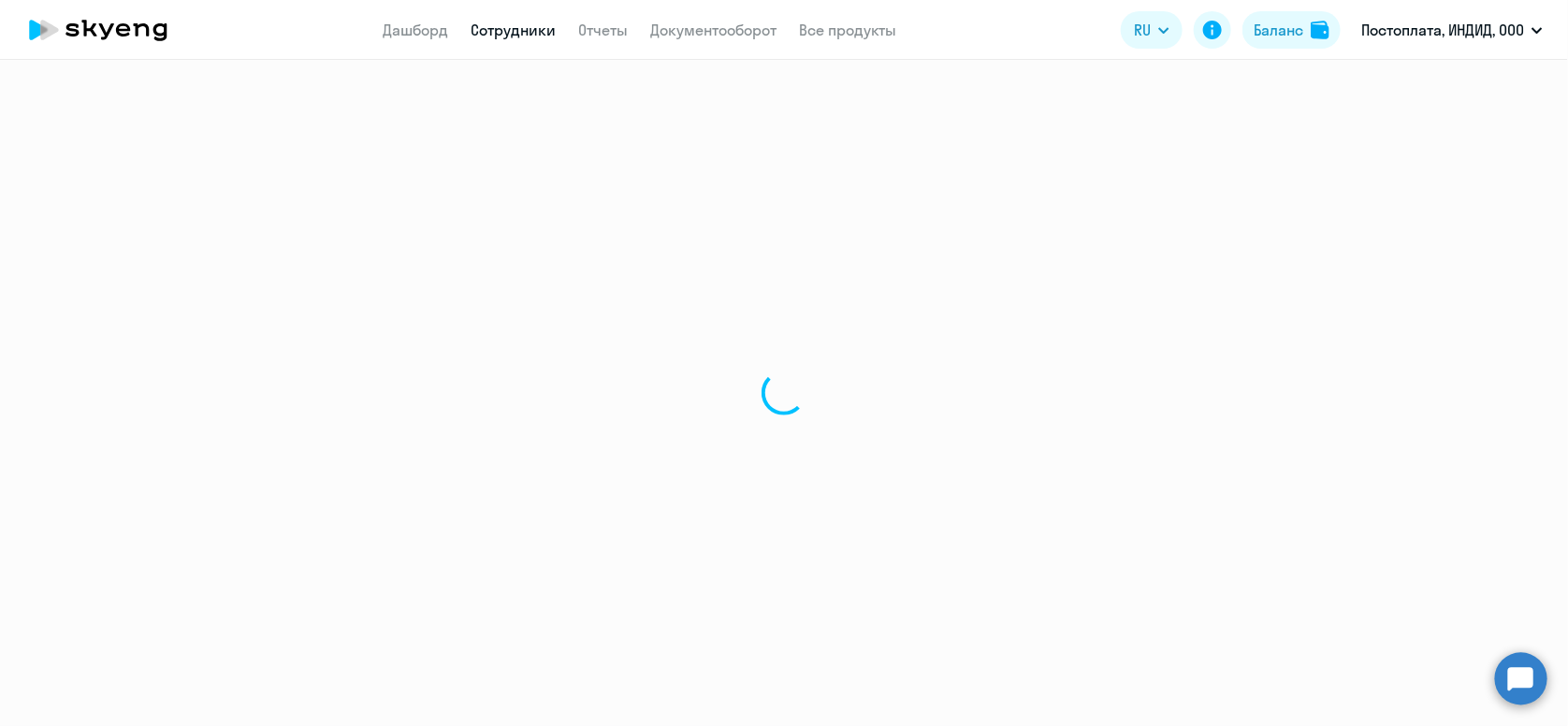
select select "30"
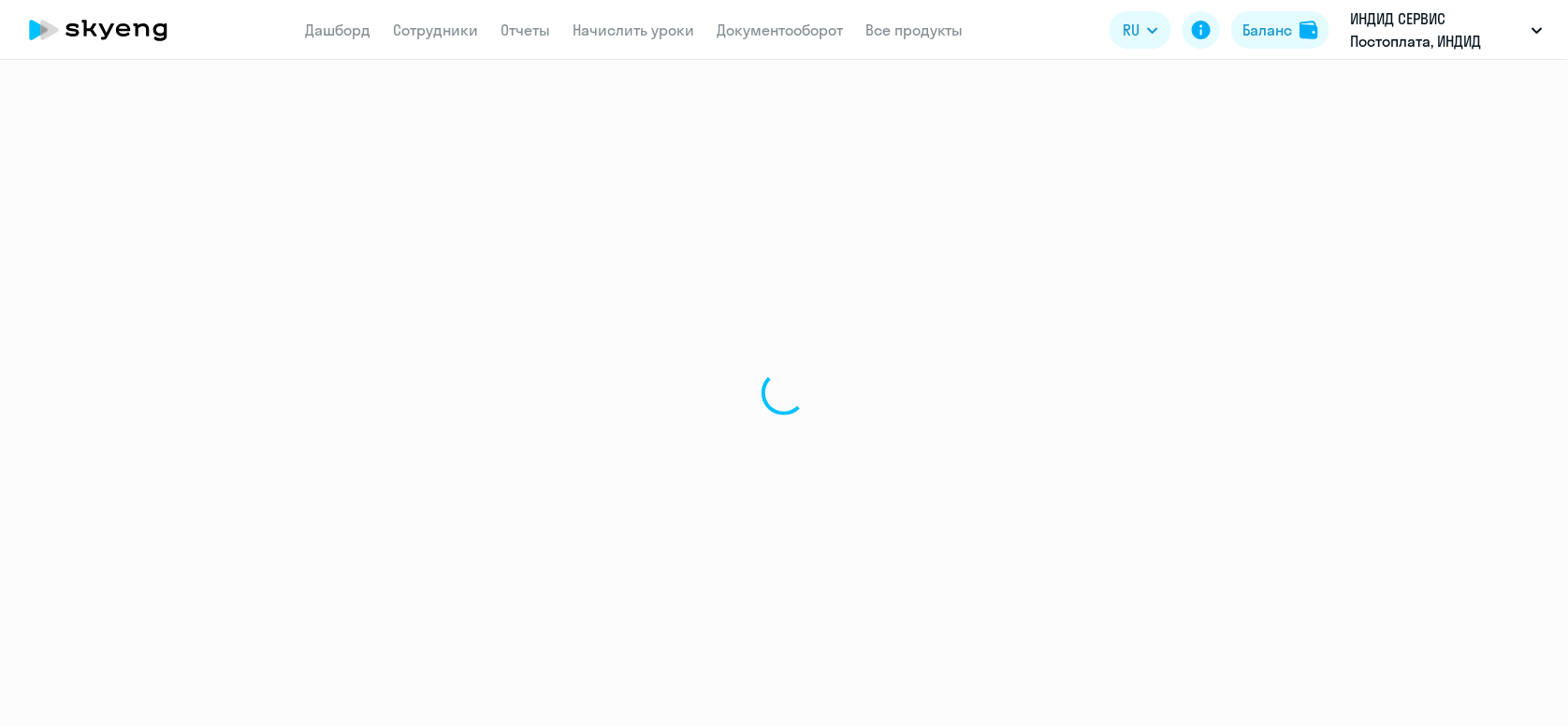
select select "30"
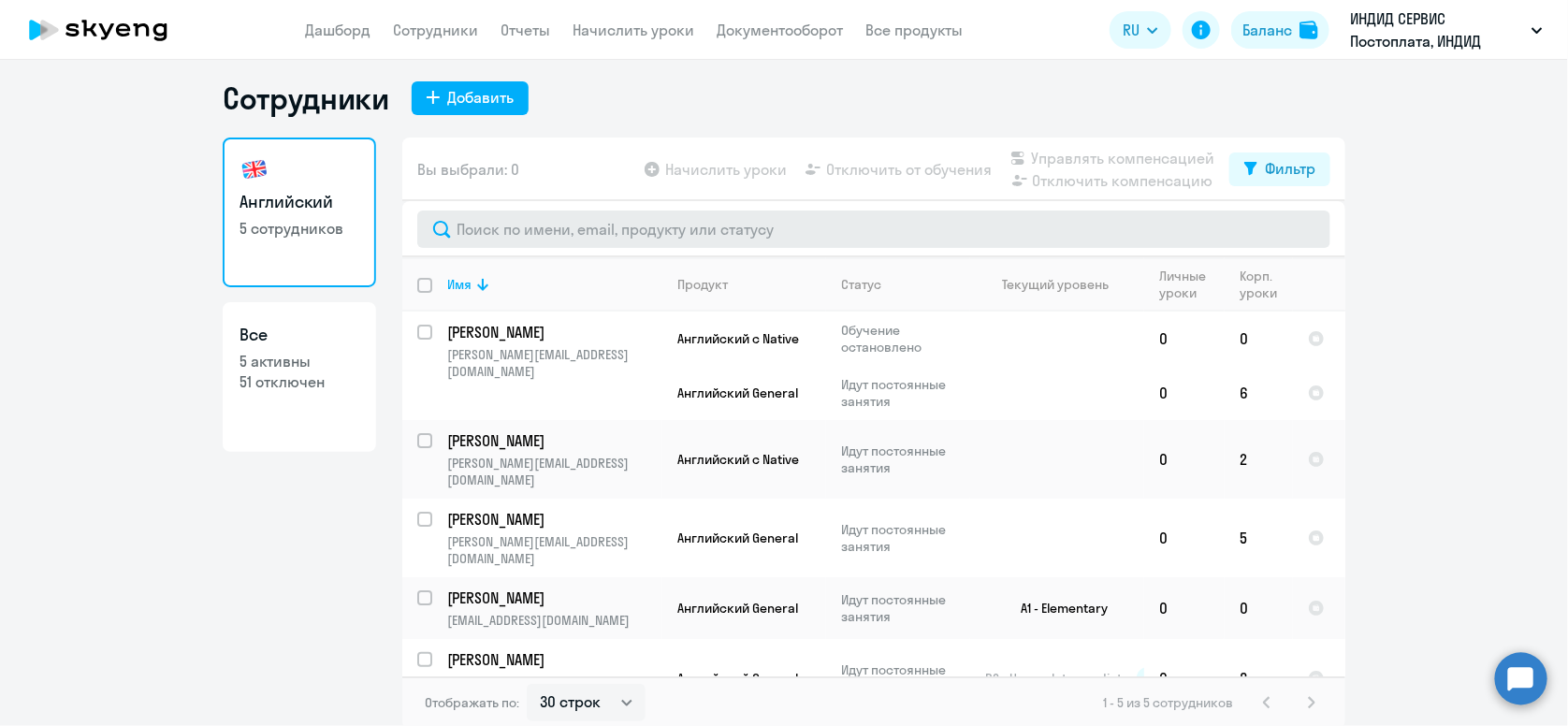
scroll to position [10, 0]
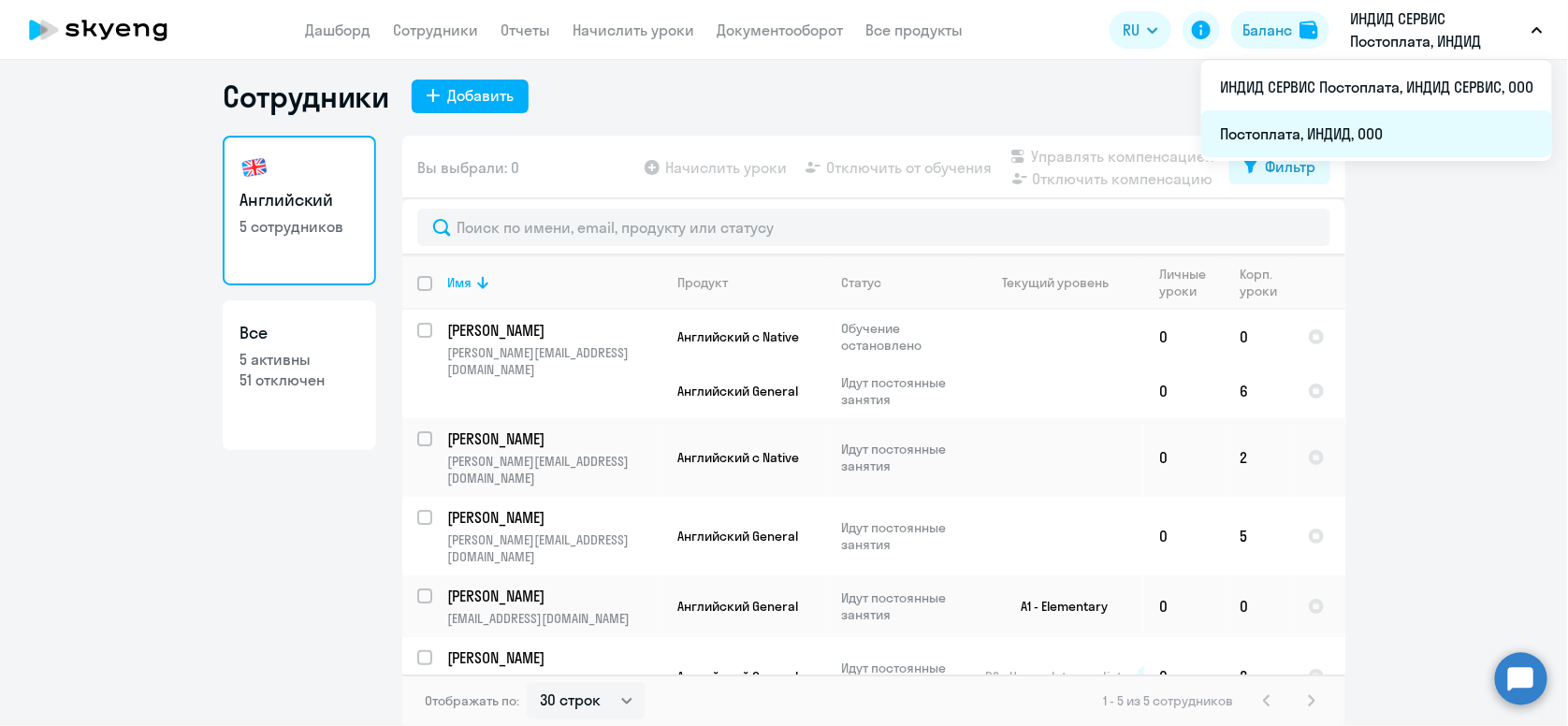
click at [1388, 132] on li "Постоплата, ИНДИД, ООО" at bounding box center [1377, 134] width 351 height 47
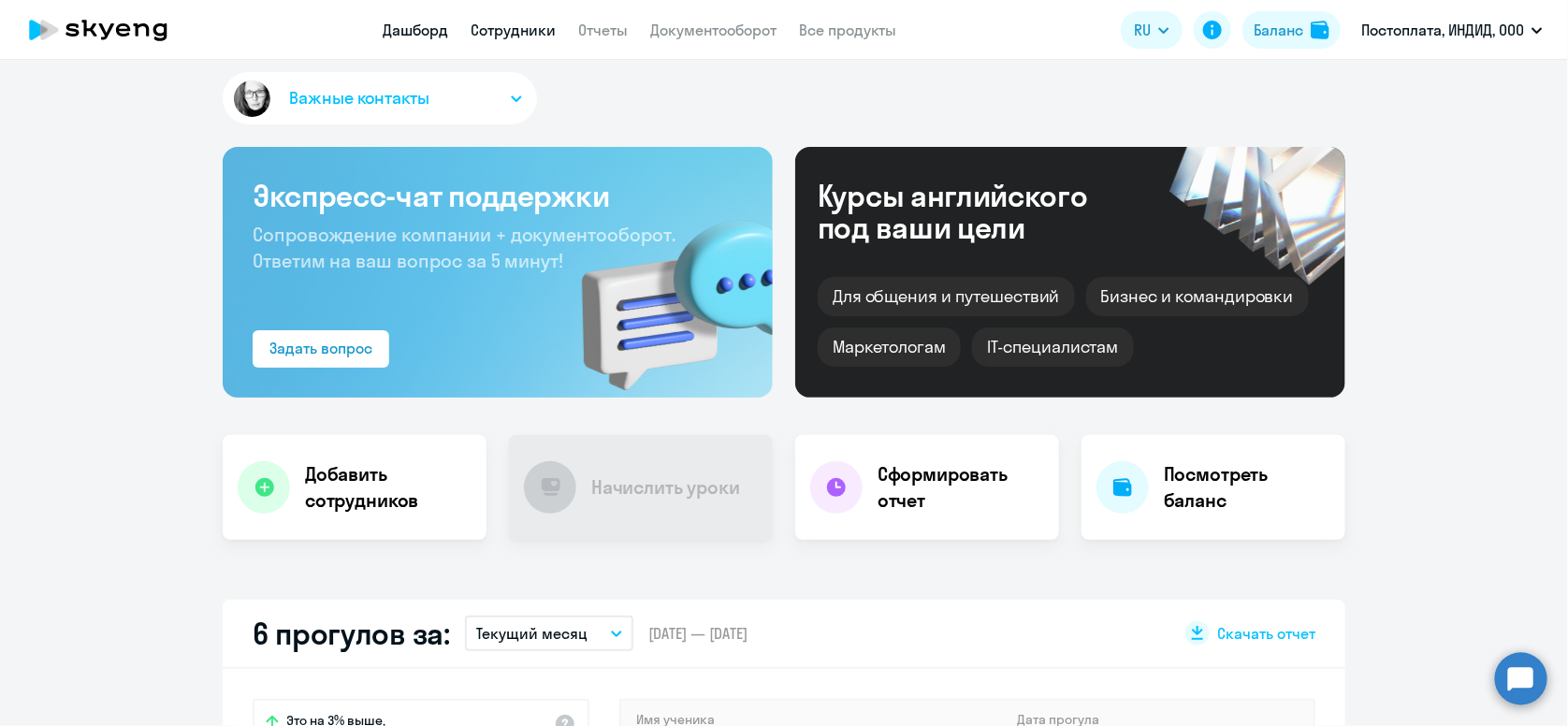
click at [504, 25] on link "Сотрудники" at bounding box center [513, 31] width 85 height 19
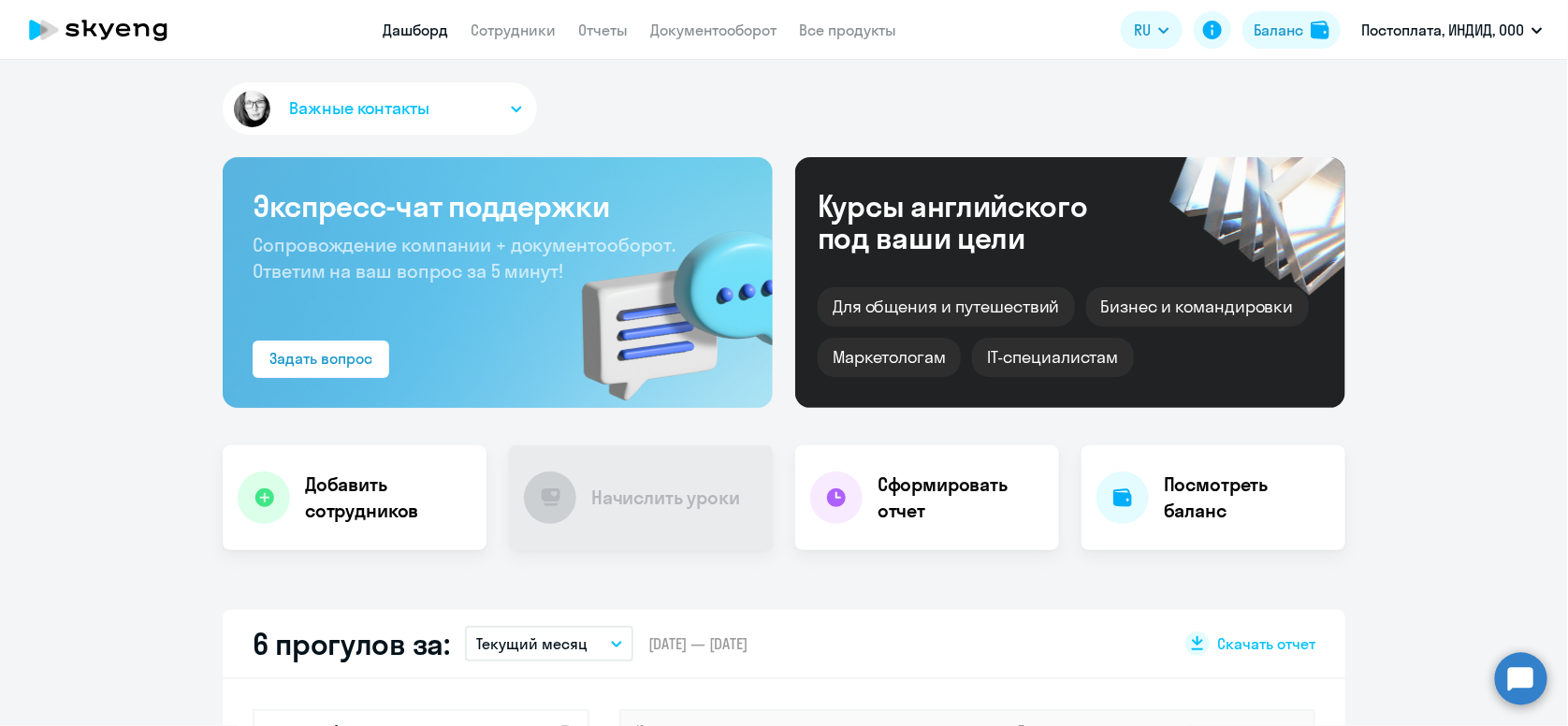
select select "30"
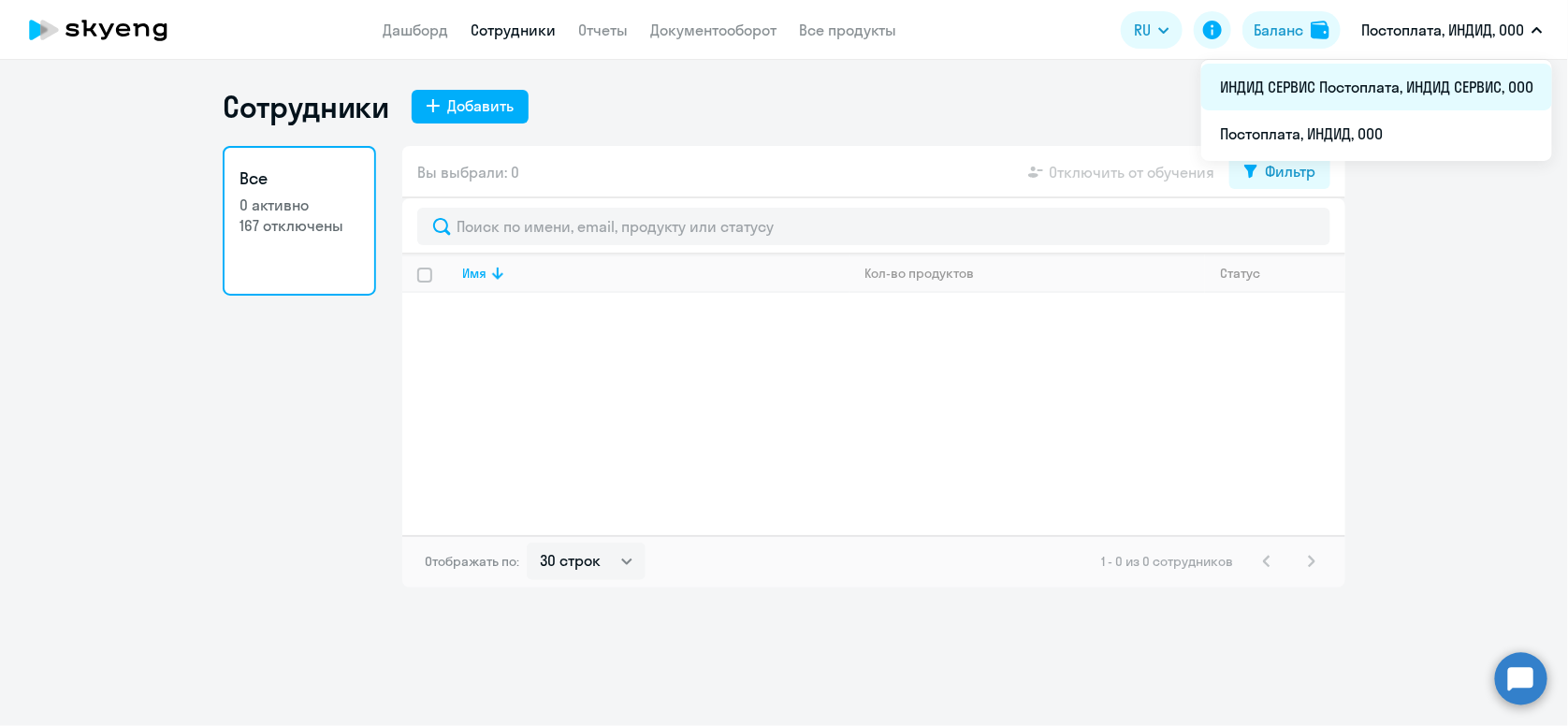
click at [1360, 101] on li "ИНДИД СЕРВИС Постоплата, ИНДИД СЕРВИС, ООО" at bounding box center [1377, 87] width 351 height 47
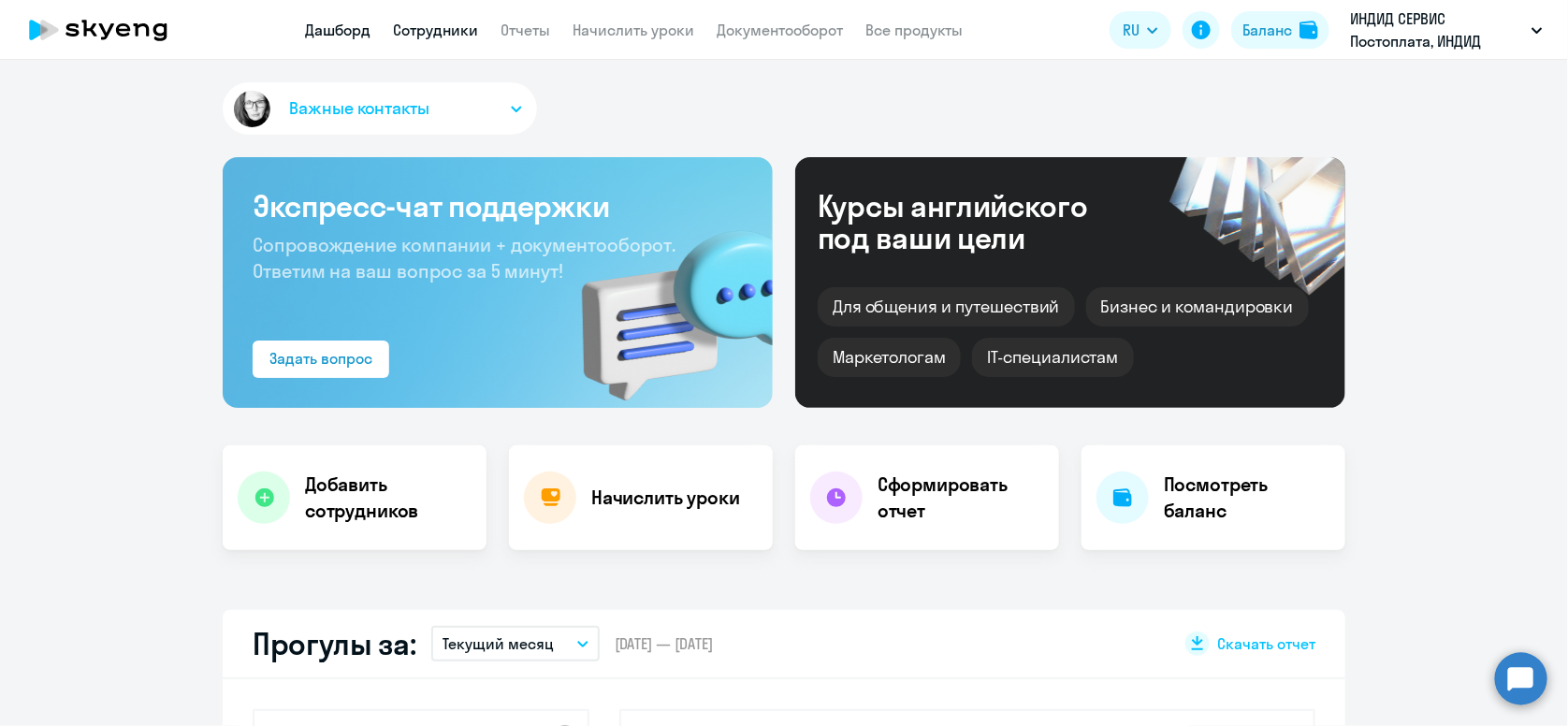
click at [437, 34] on link "Сотрудники" at bounding box center [435, 31] width 85 height 19
select select "30"
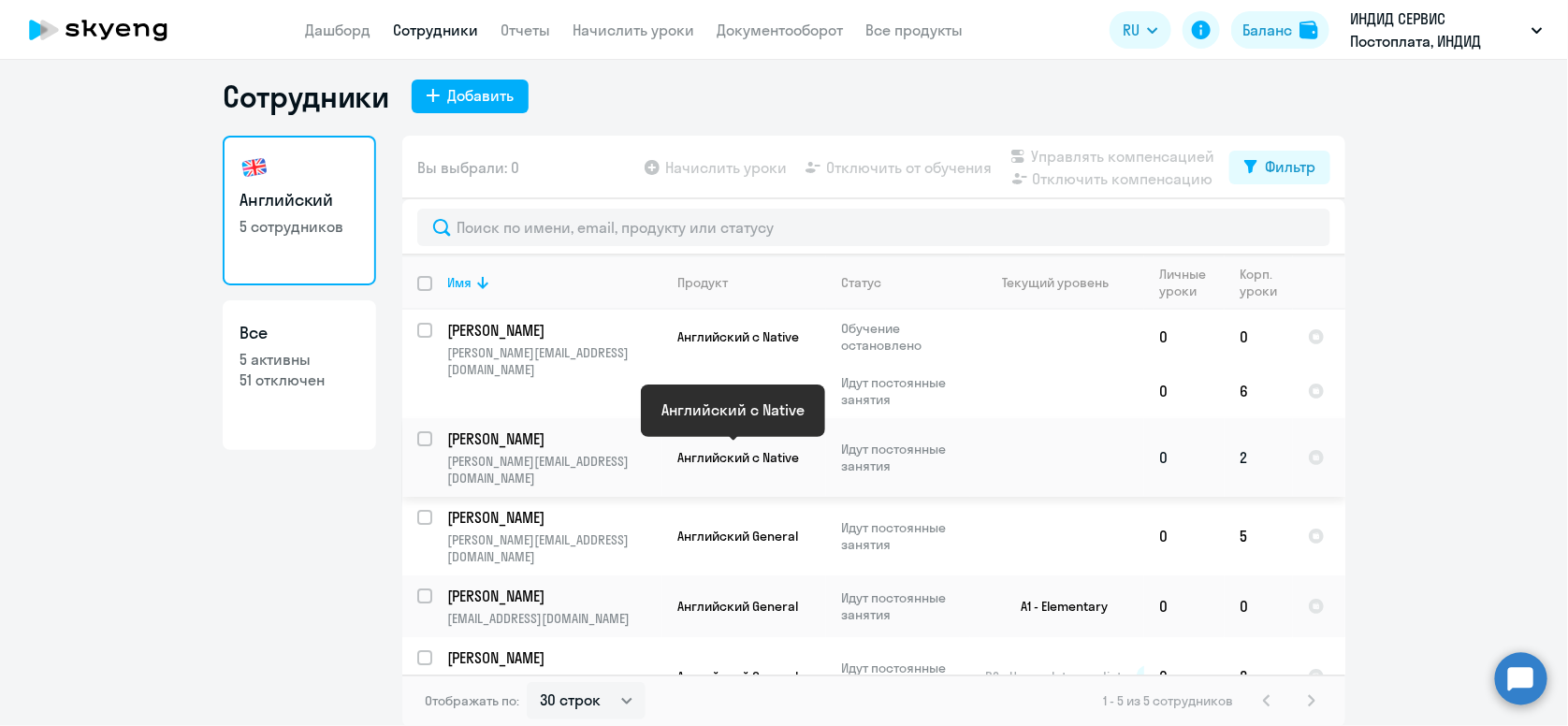
scroll to position [2, 0]
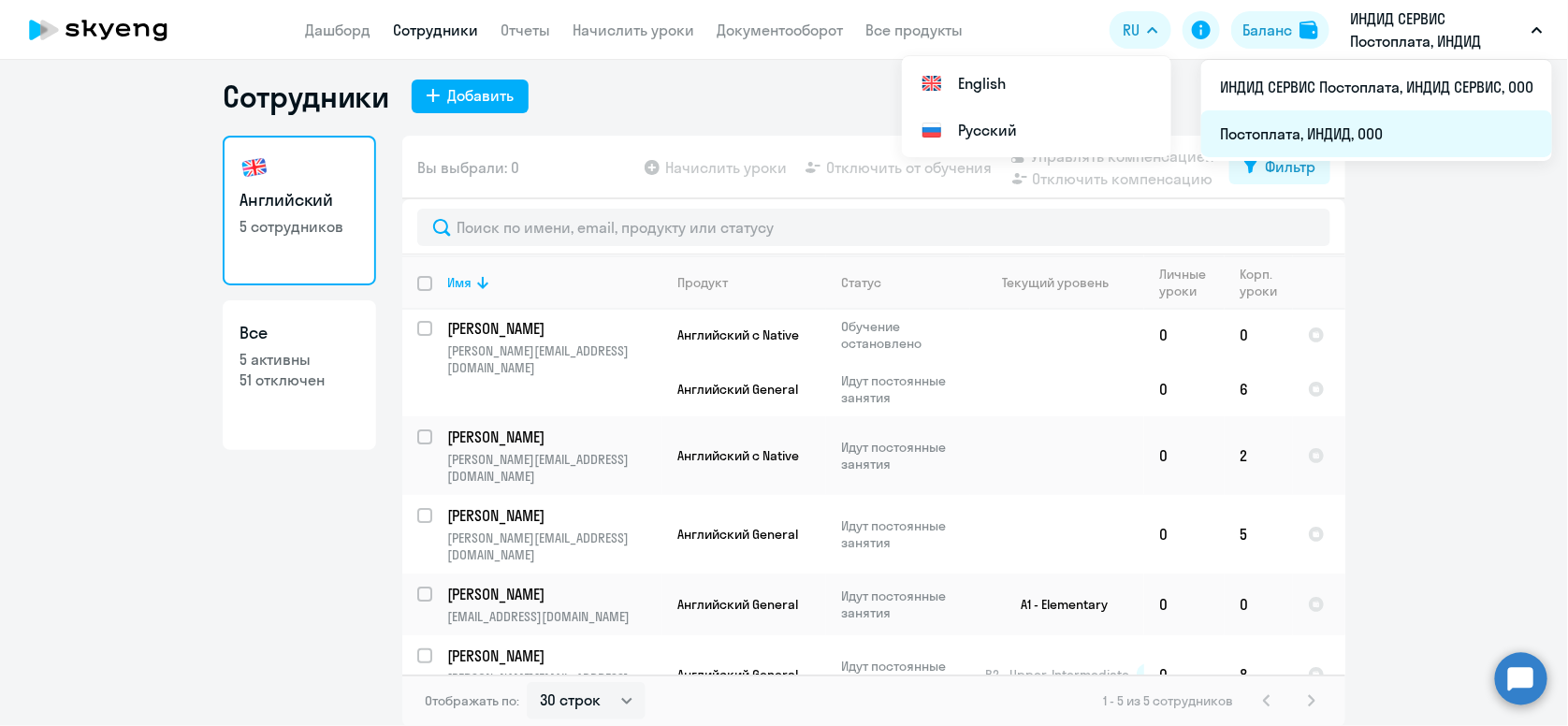
click at [1345, 135] on li "Постоплата, ИНДИД, ООО" at bounding box center [1377, 134] width 351 height 47
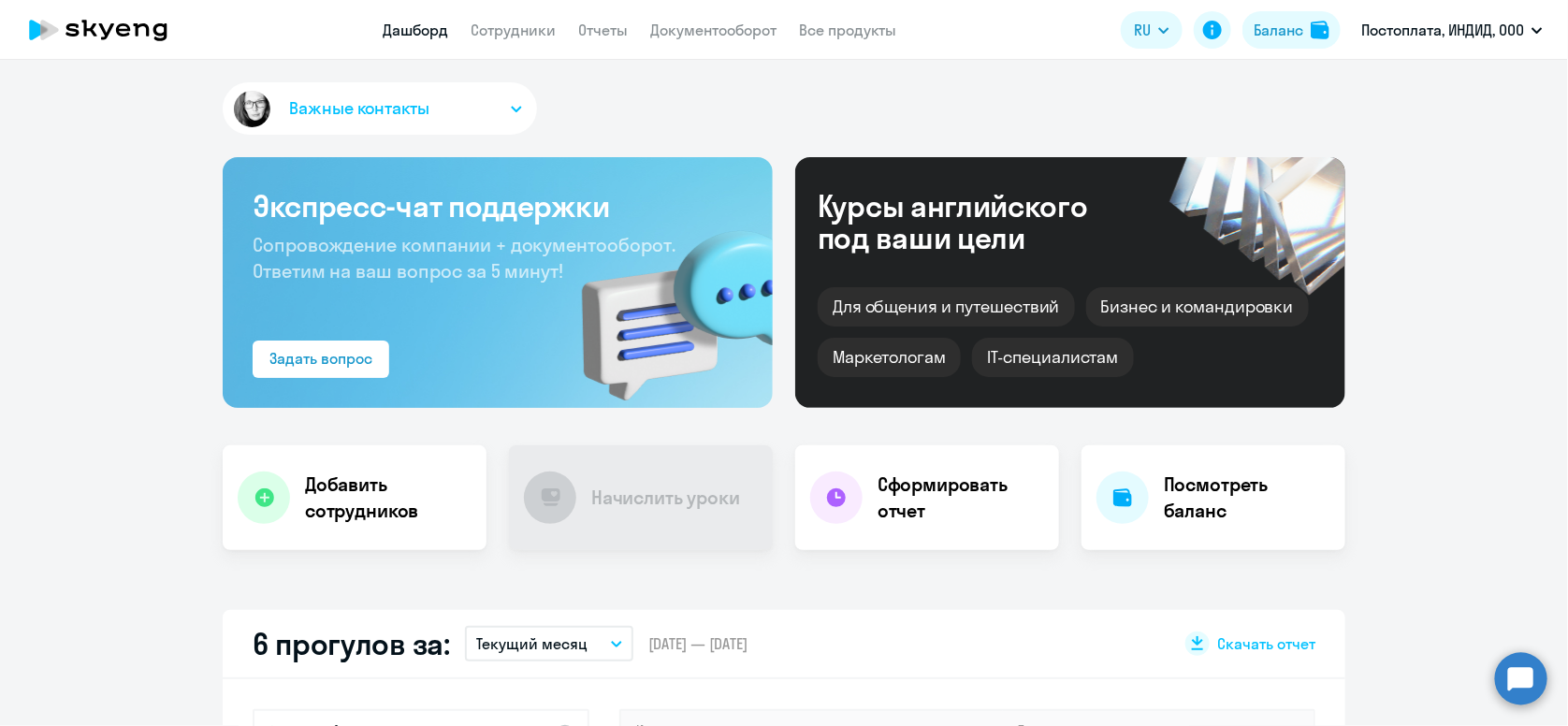
click at [462, 29] on nav "Дашборд Сотрудники Отчеты Документооборот Все продукты" at bounding box center [639, 31] width 514 height 24
click at [481, 33] on link "Сотрудники" at bounding box center [513, 31] width 85 height 19
select select "30"
